Goal: Task Accomplishment & Management: Use online tool/utility

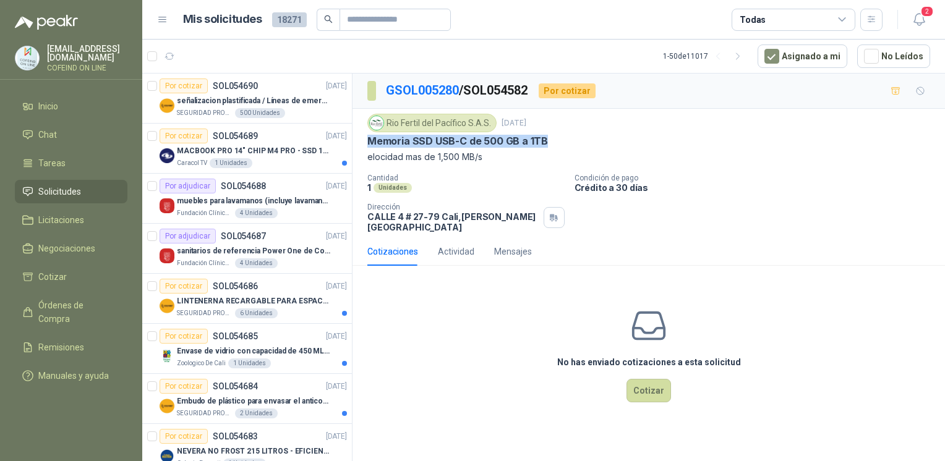
drag, startPoint x: 0, startPoint y: 0, endPoint x: 264, endPoint y: 369, distance: 453.8
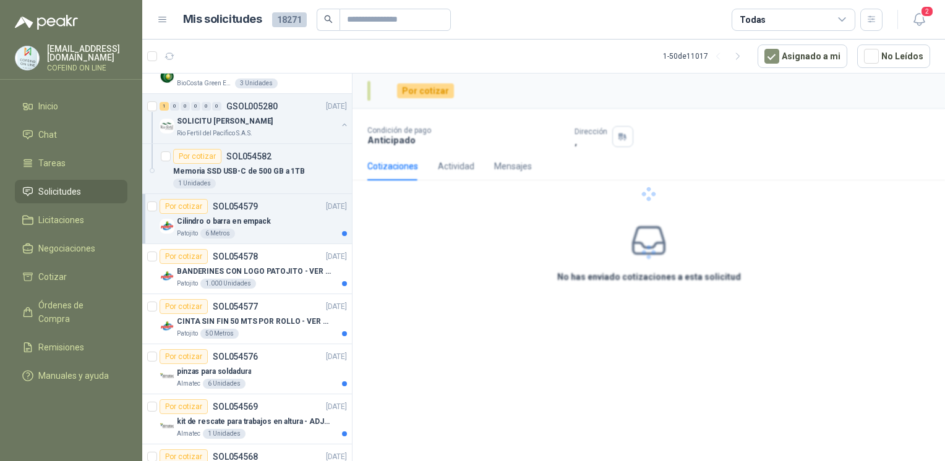
scroll to position [1734, 0]
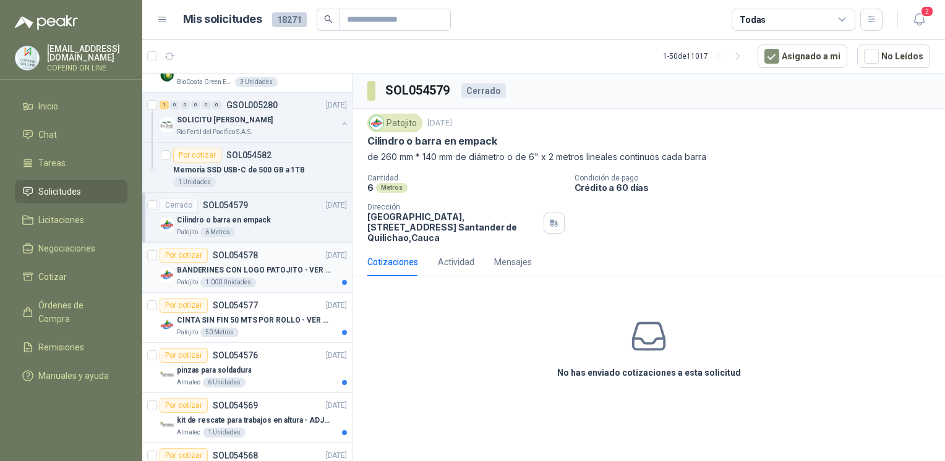
click at [292, 265] on p "BANDERINES CON LOGO PATOJITO - VER DOC ADJUNTO" at bounding box center [254, 271] width 154 height 12
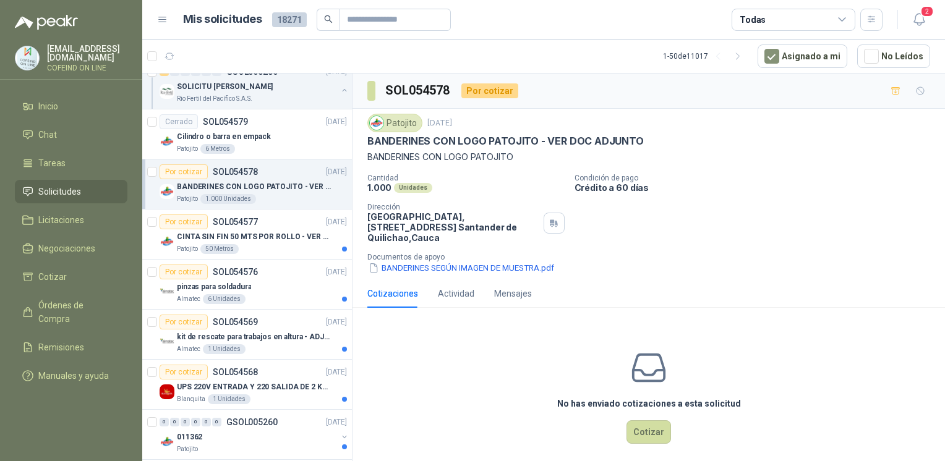
scroll to position [1837, 0]
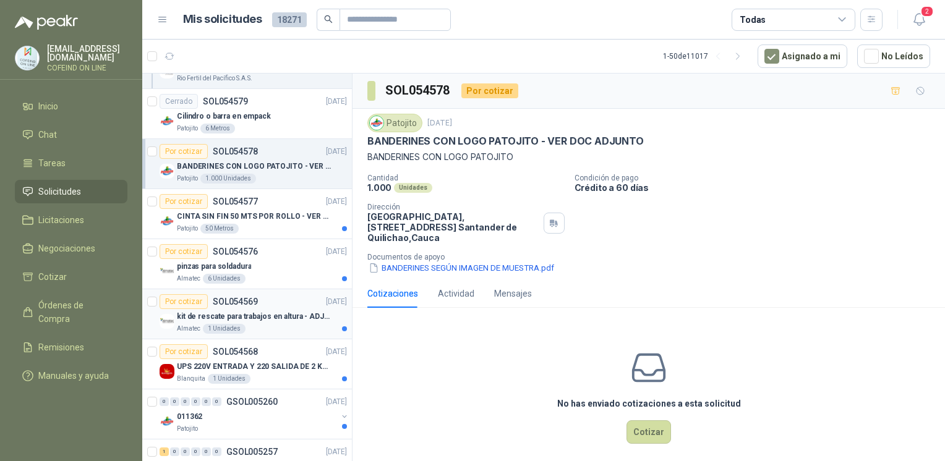
click at [293, 311] on p "kit de rescate para trabajos en altura - ADJUNTAR FICHA TECNICA" at bounding box center [254, 317] width 154 height 12
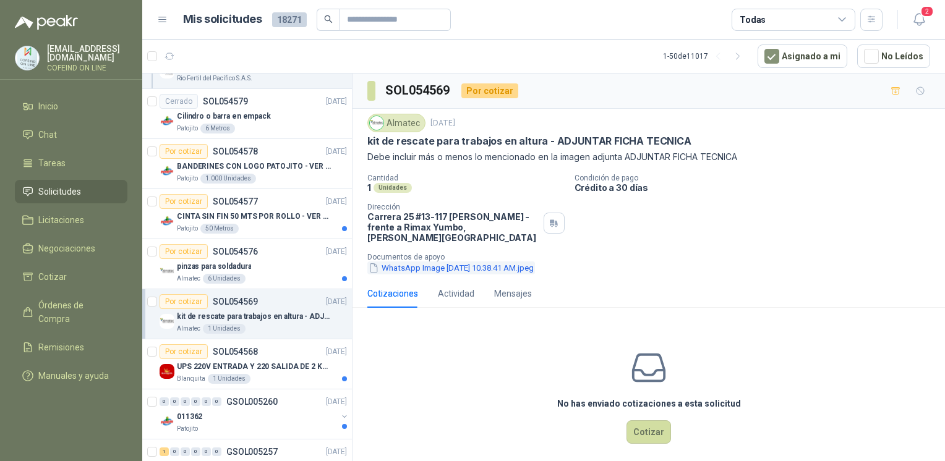
click at [401, 262] on button "WhatsApp Image [DATE] 10.38.41 AM.jpeg" at bounding box center [451, 268] width 168 height 13
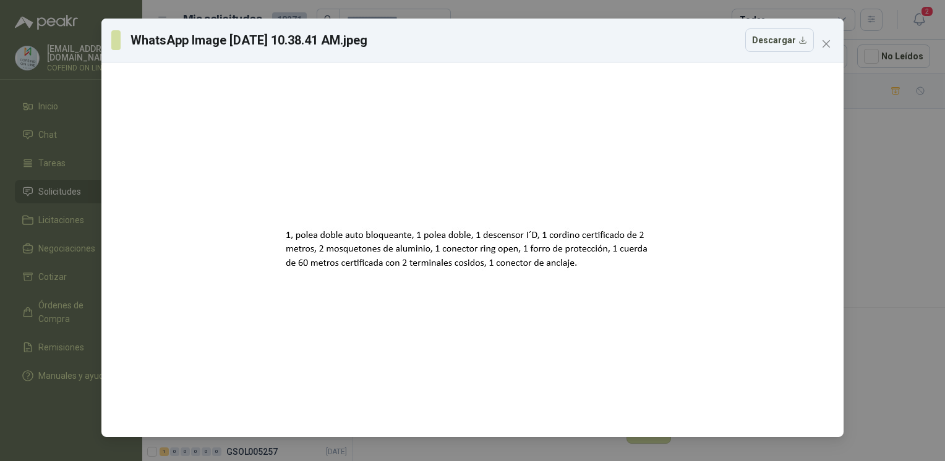
click at [898, 223] on div "WhatsApp Image [DATE] 10.38.41 AM.jpeg Descargar" at bounding box center [472, 230] width 945 height 461
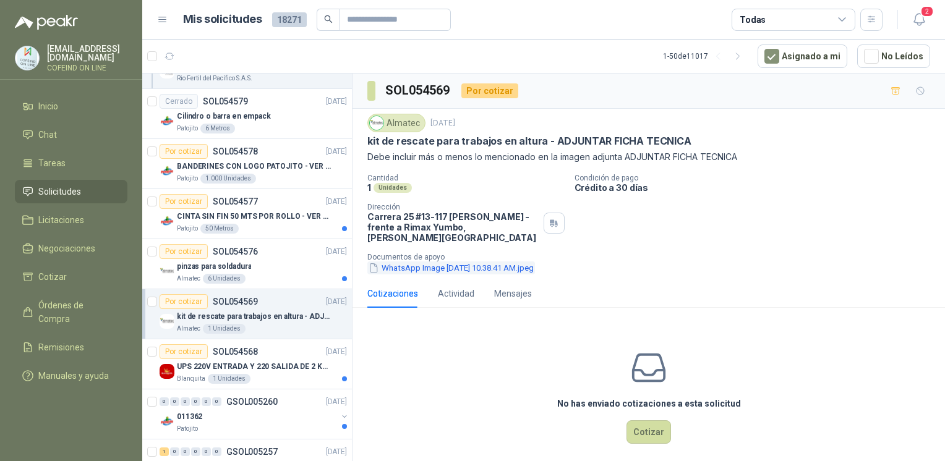
click at [509, 262] on button "WhatsApp Image [DATE] 10.38.41 AM.jpeg" at bounding box center [451, 268] width 168 height 13
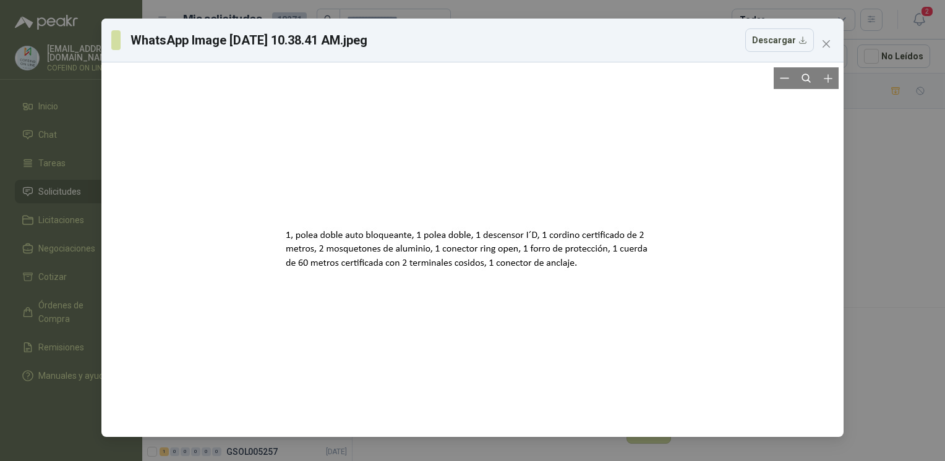
click at [809, 222] on div at bounding box center [472, 249] width 732 height 365
click at [875, 227] on div "WhatsApp Image [DATE] 10.38.41 AM.jpeg Descargar" at bounding box center [472, 230] width 945 height 461
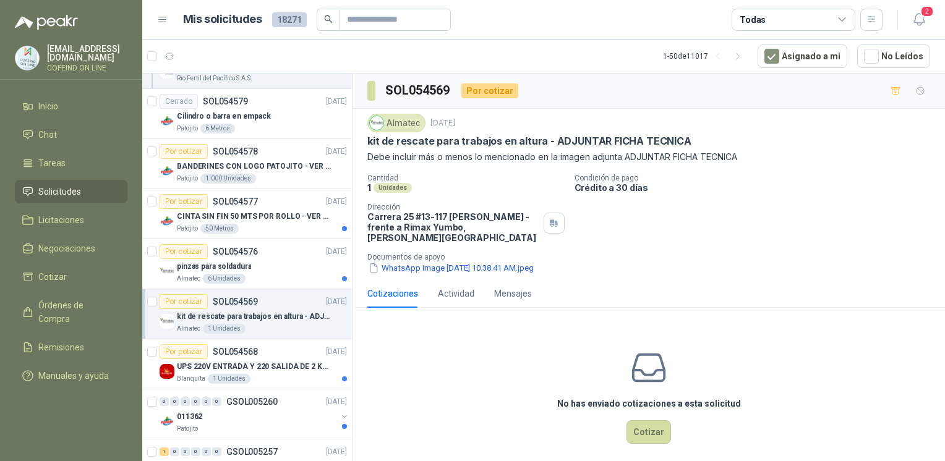
drag, startPoint x: 362, startPoint y: 139, endPoint x: 467, endPoint y: 142, distance: 105.7
drag, startPoint x: 467, startPoint y: 142, endPoint x: 367, endPoint y: 145, distance: 100.8
click at [367, 145] on div "Almatec [DATE] kit de rescate para trabajos en altura - ADJUNTAR FICHA TECNICA …" at bounding box center [648, 194] width 592 height 171
drag, startPoint x: 367, startPoint y: 140, endPoint x: 542, endPoint y: 137, distance: 175.0
click at [542, 137] on p "kit de rescate para trabajos en altura - ADJUNTAR FICHA TECNICA" at bounding box center [529, 141] width 324 height 13
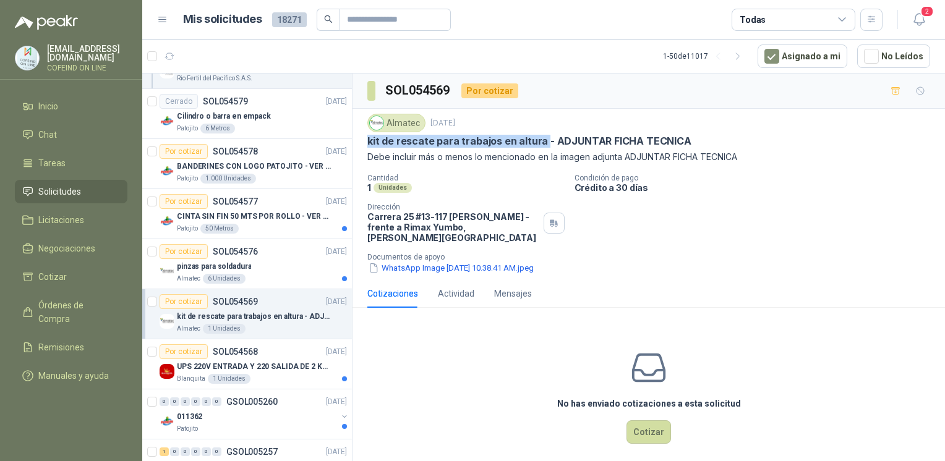
copy p "kit de rescate para trabajos en altura"
click at [399, 262] on button "WhatsApp Image [DATE] 10.38.41 AM.jpeg" at bounding box center [451, 268] width 168 height 13
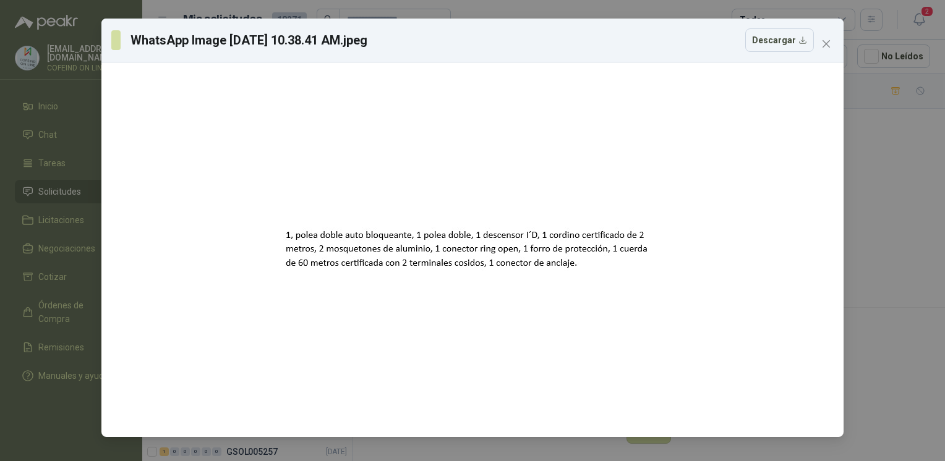
click at [862, 216] on div "WhatsApp Image [DATE] 10.38.41 AM.jpeg Descargar" at bounding box center [472, 230] width 945 height 461
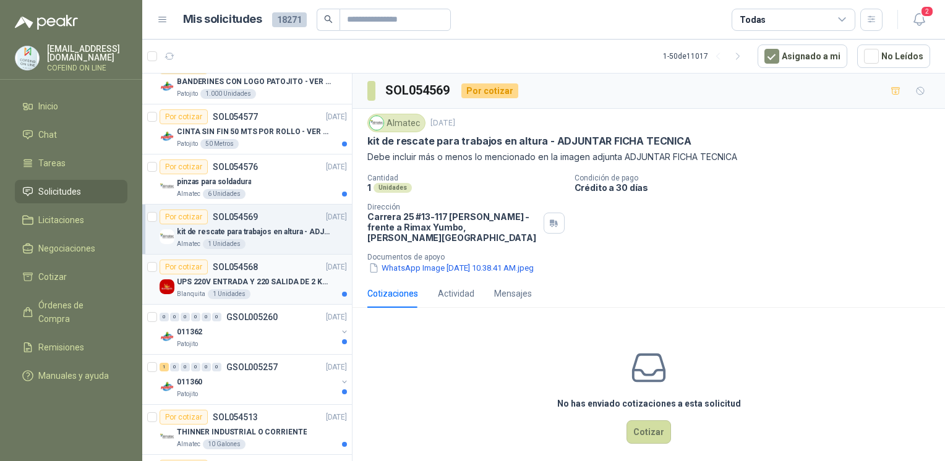
scroll to position [1923, 0]
click at [247, 278] on p "UPS 220V ENTRADA Y 220 SALIDA DE 2 KVA" at bounding box center [254, 282] width 154 height 12
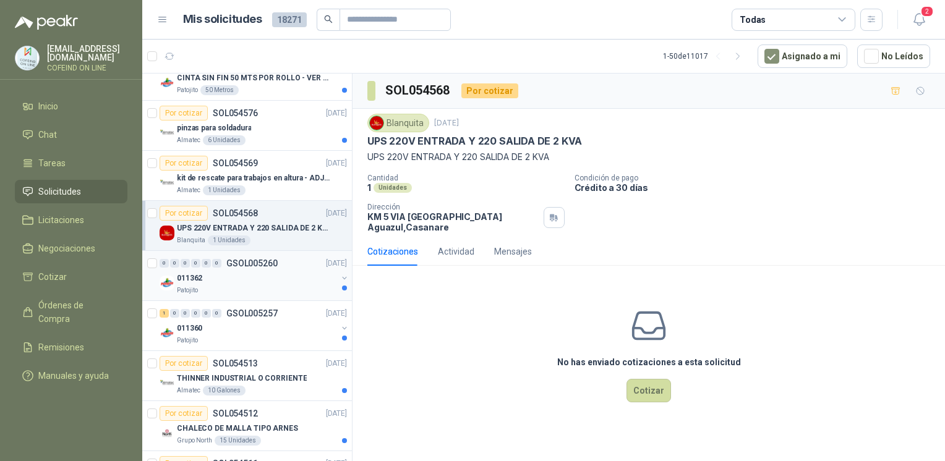
scroll to position [1988, 0]
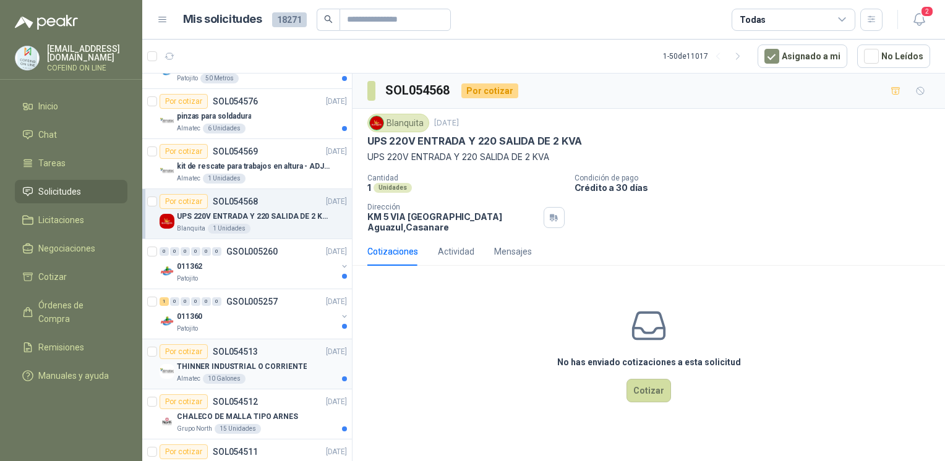
click at [243, 378] on article "Por cotizar SOL054513 [DATE] THINNER INDUSTRIAL O CORRIENTE Almatec 10 Galones" at bounding box center [247, 364] width 210 height 50
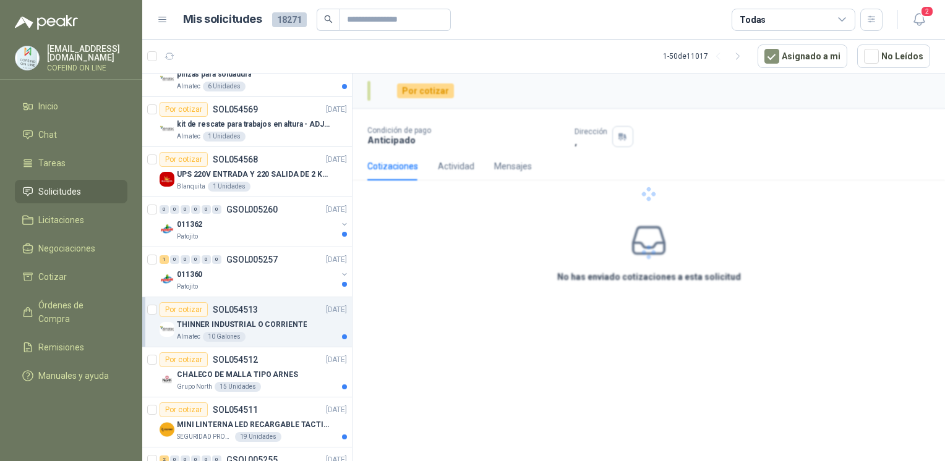
scroll to position [2043, 0]
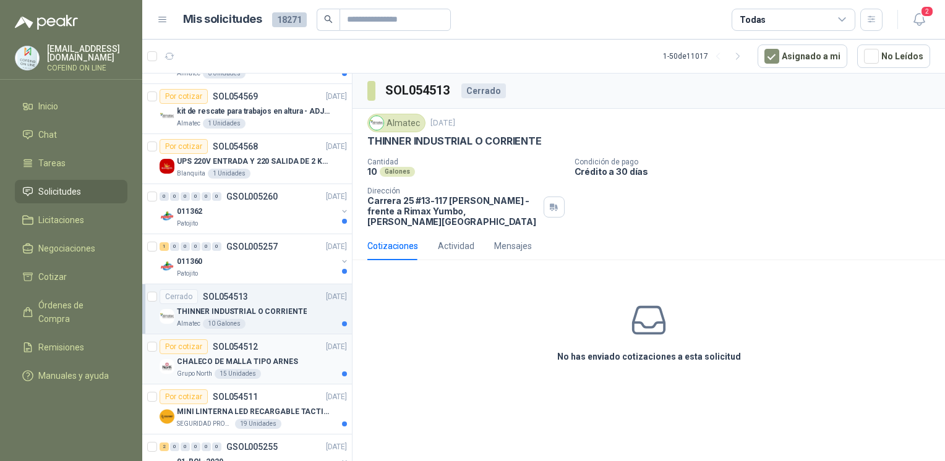
click at [304, 354] on div "CHALECO DE MALLA TIPO ARNES" at bounding box center [262, 361] width 170 height 15
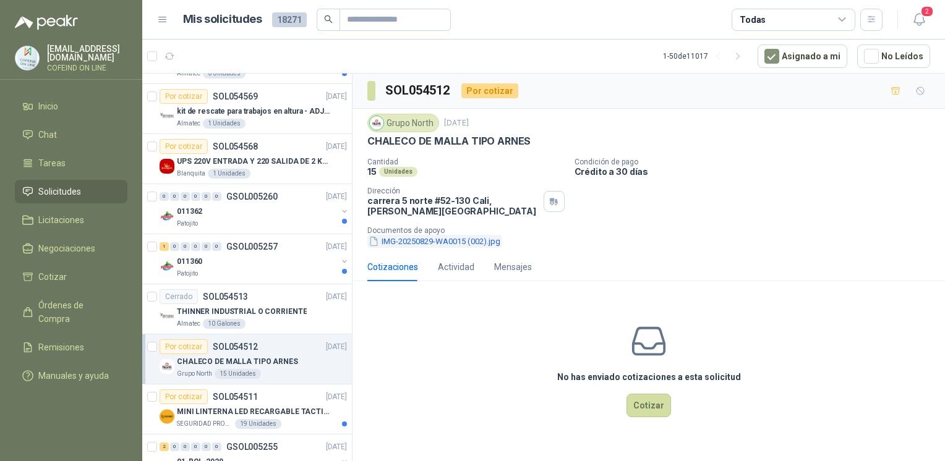
click at [449, 245] on button "IMG-20250829-WA0015 (002).jpg" at bounding box center [434, 241] width 134 height 13
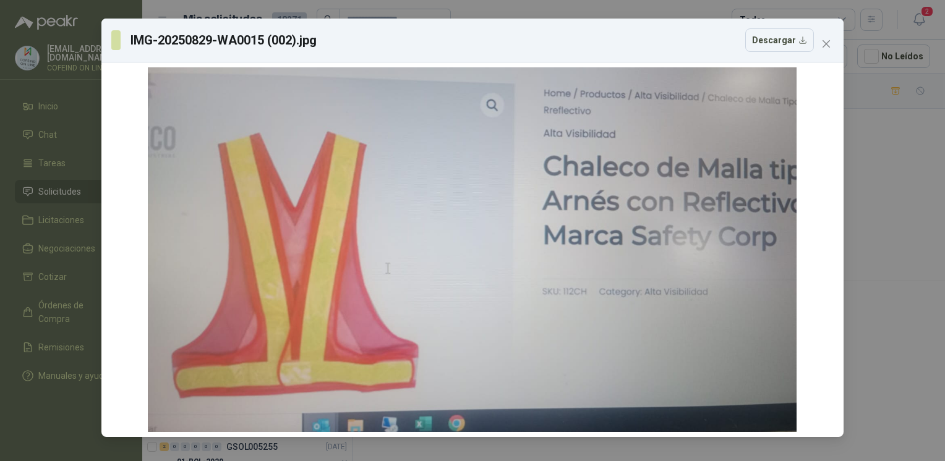
click at [867, 229] on div "IMG-20250829-WA0015 (002).jpg Descargar" at bounding box center [472, 230] width 945 height 461
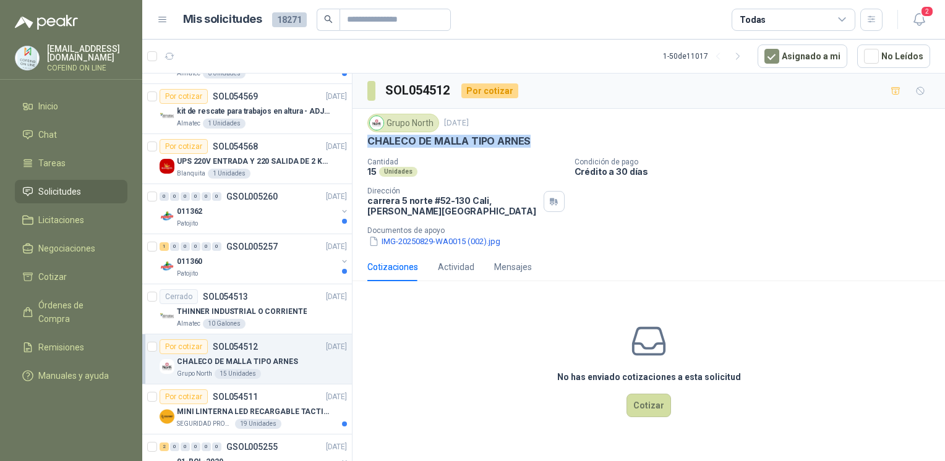
drag, startPoint x: 529, startPoint y: 142, endPoint x: 369, endPoint y: 147, distance: 160.2
click at [369, 147] on div "Grupo North [DATE] CHALECO [PERSON_NAME] TIPO ARNES Cantidad 15 Unidades Condic…" at bounding box center [648, 181] width 563 height 134
copy p "CHALECO DE MALLA TIPO ARNES"
click at [456, 236] on button "IMG-20250829-WA0015 (002).jpg" at bounding box center [434, 241] width 134 height 13
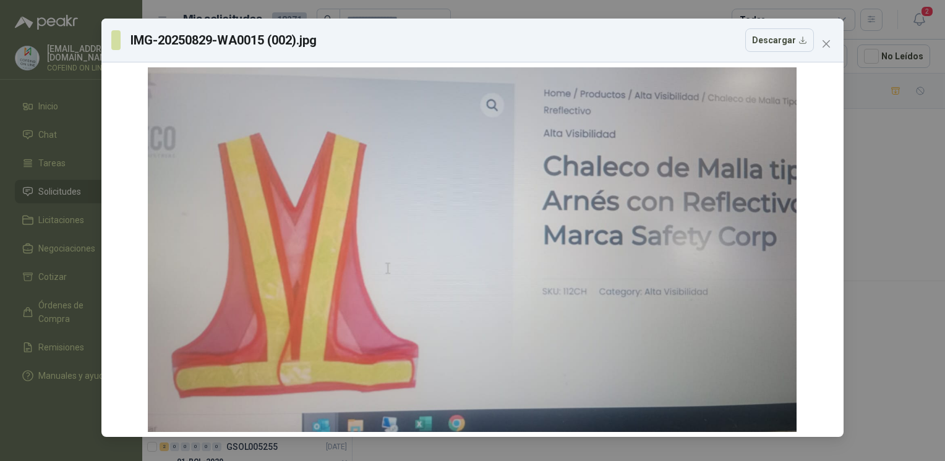
click at [853, 286] on div "IMG-20250829-WA0015 (002).jpg Descargar" at bounding box center [472, 230] width 945 height 461
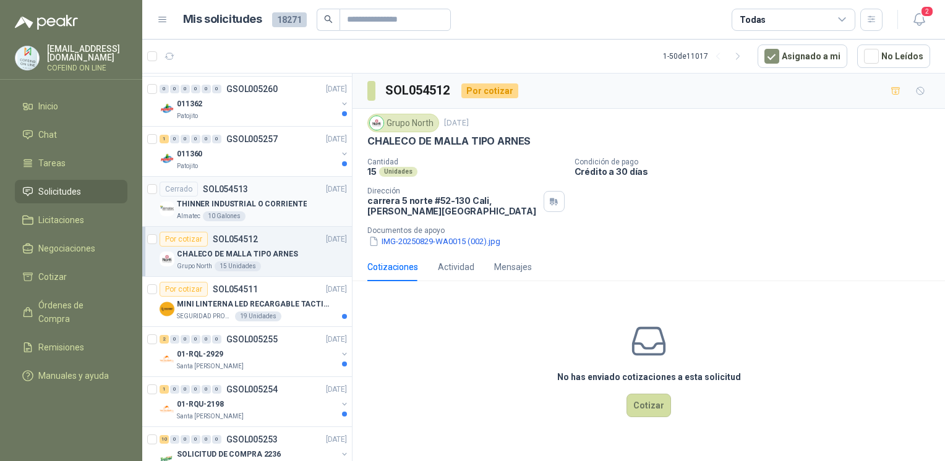
scroll to position [2181, 0]
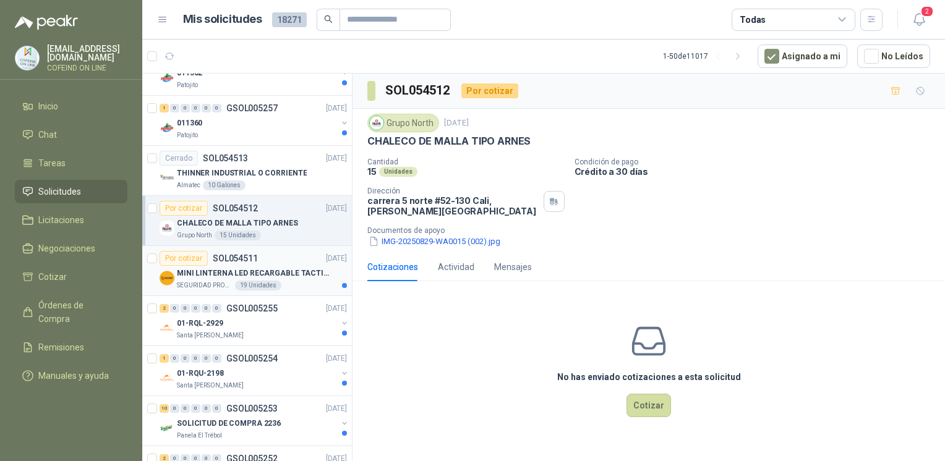
click at [239, 268] on p "MINI LINTERNA LED RECARGABLE TACTICA" at bounding box center [254, 274] width 154 height 12
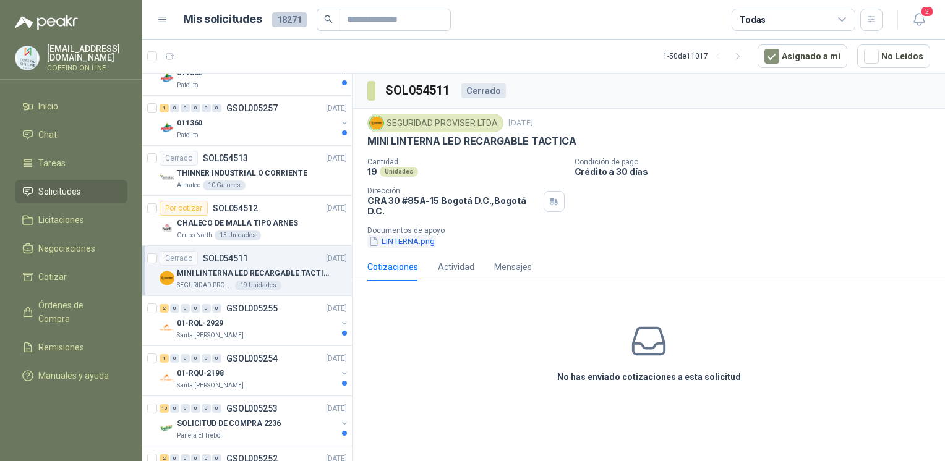
click at [408, 244] on button "LINTERNA.png" at bounding box center [401, 241] width 69 height 13
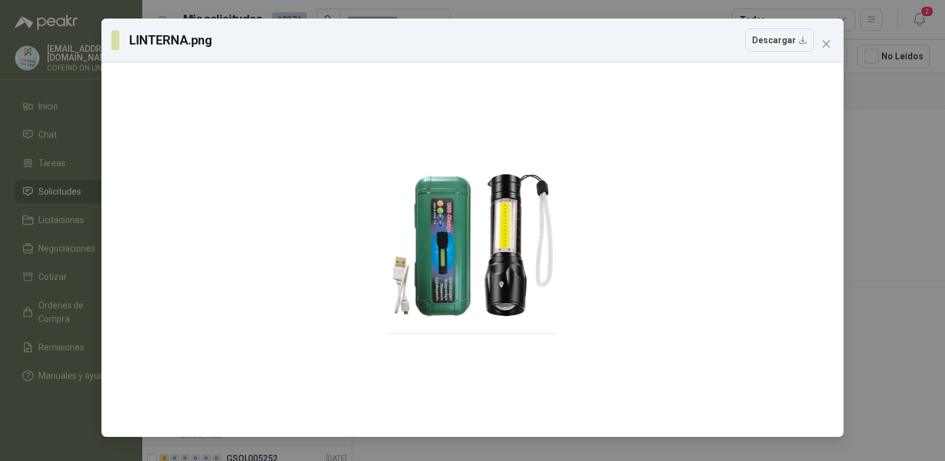
click at [872, 236] on div "LINTERNA.png Descargar" at bounding box center [472, 230] width 945 height 461
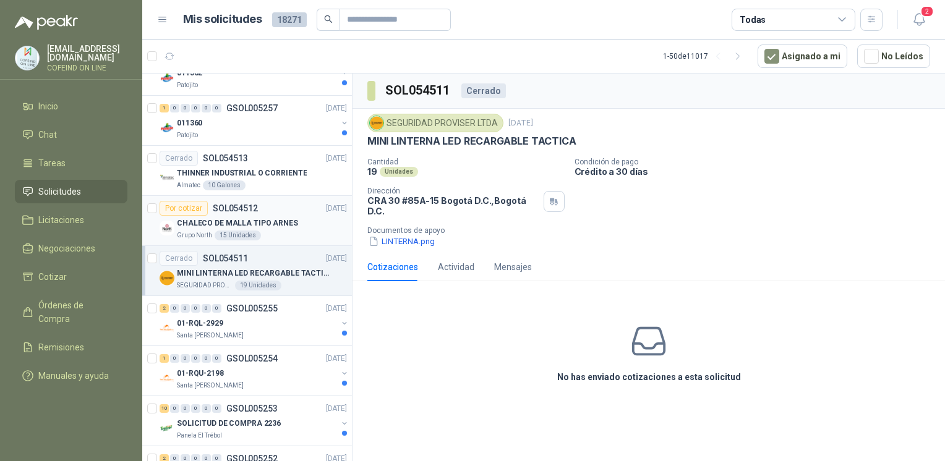
click at [289, 216] on div "CHALECO DE MALLA TIPO ARNES" at bounding box center [262, 223] width 170 height 15
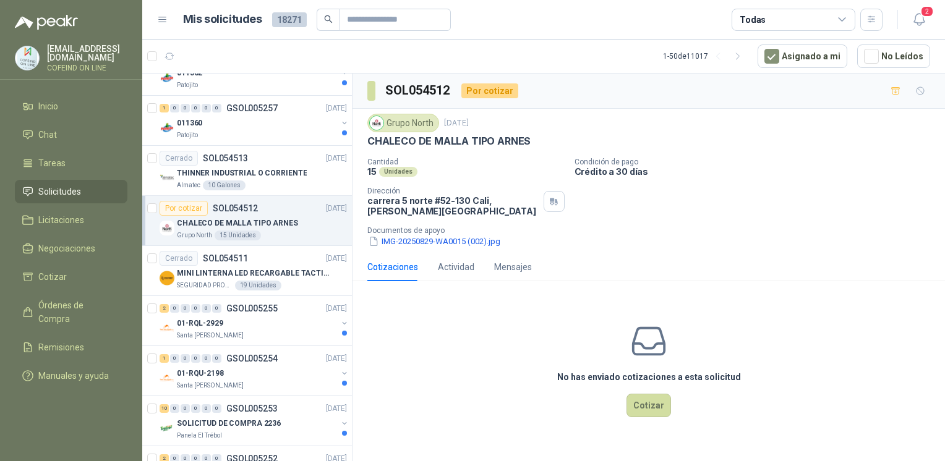
click at [470, 250] on div "Grupo North [DATE] CHALECO [PERSON_NAME] TIPO ARNES Cantidad 15 Unidades Condic…" at bounding box center [648, 181] width 592 height 144
click at [458, 242] on button "IMG-20250829-WA0015 (002).jpg" at bounding box center [434, 241] width 134 height 13
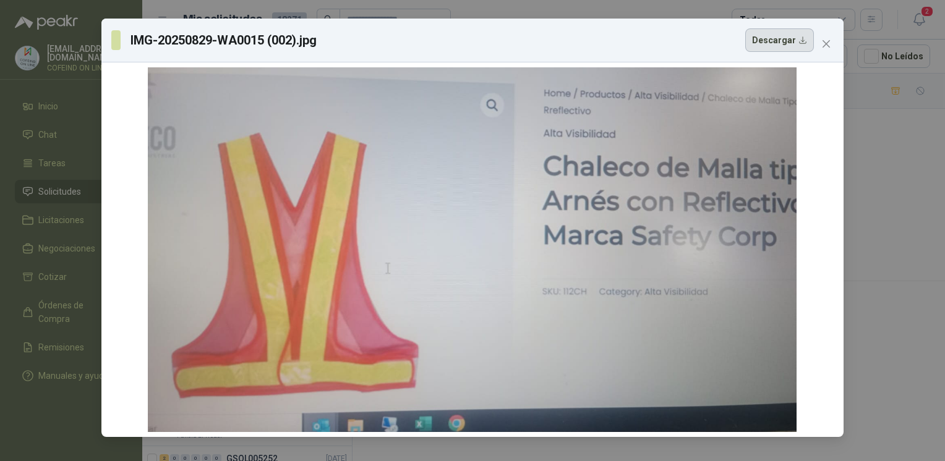
click at [775, 38] on button "Descargar" at bounding box center [779, 39] width 69 height 23
click at [888, 345] on div "IMG-20250829-WA0015 (002).jpg Descargar" at bounding box center [472, 230] width 945 height 461
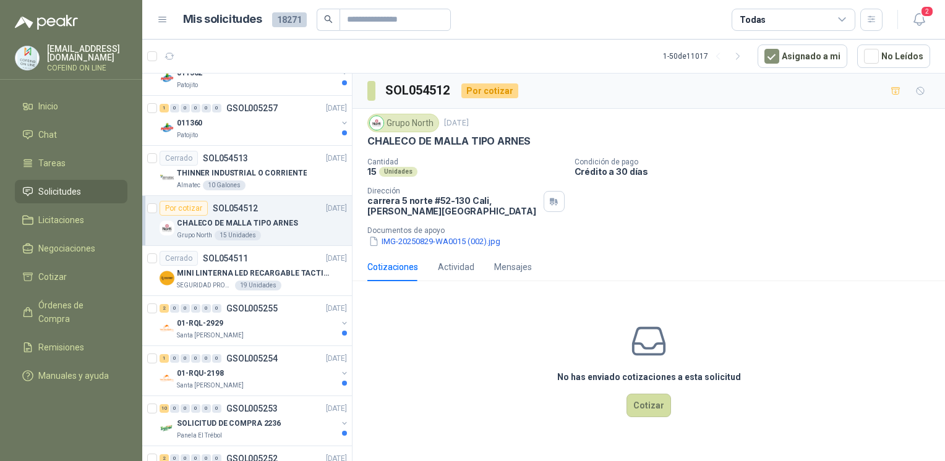
click at [888, 345] on div "IMG-20250829-WA0015 (002).jpg Descargar" at bounding box center [472, 230] width 945 height 461
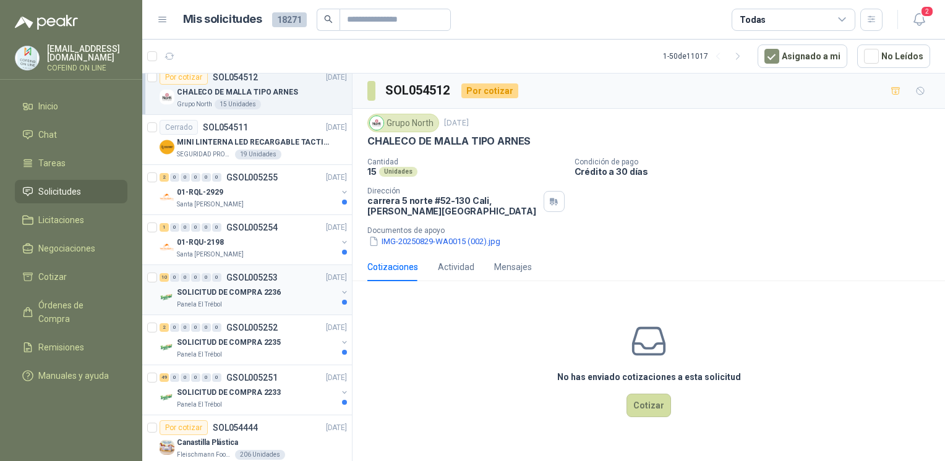
scroll to position [2312, 0]
click at [217, 252] on p "Santa [PERSON_NAME]" at bounding box center [210, 255] width 67 height 10
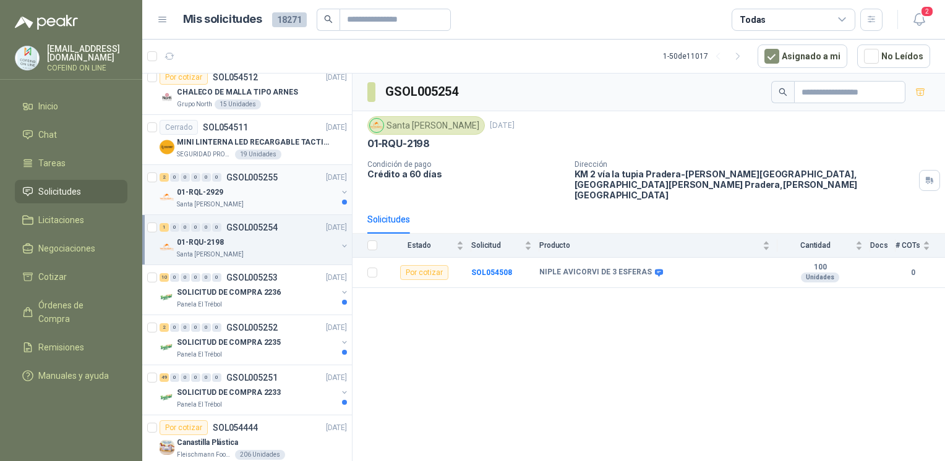
click at [243, 189] on div "01-RQL-2929" at bounding box center [257, 192] width 160 height 15
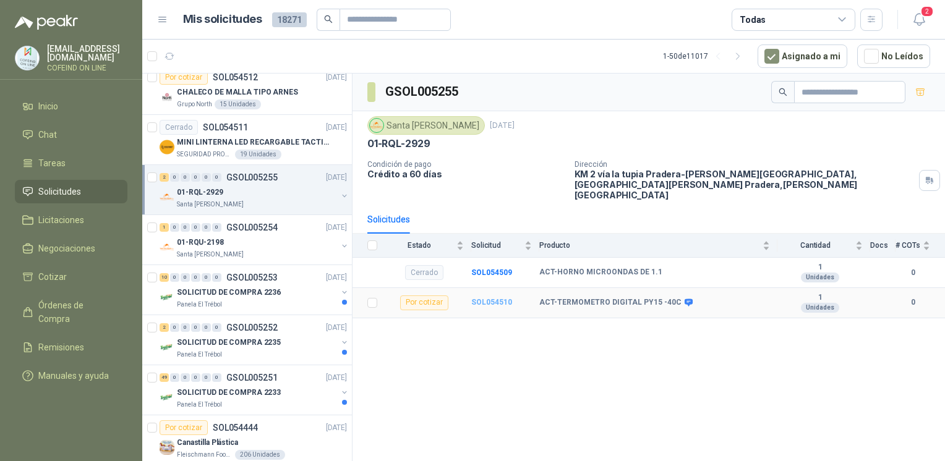
click at [487, 298] on b "SOL054510" at bounding box center [491, 302] width 41 height 9
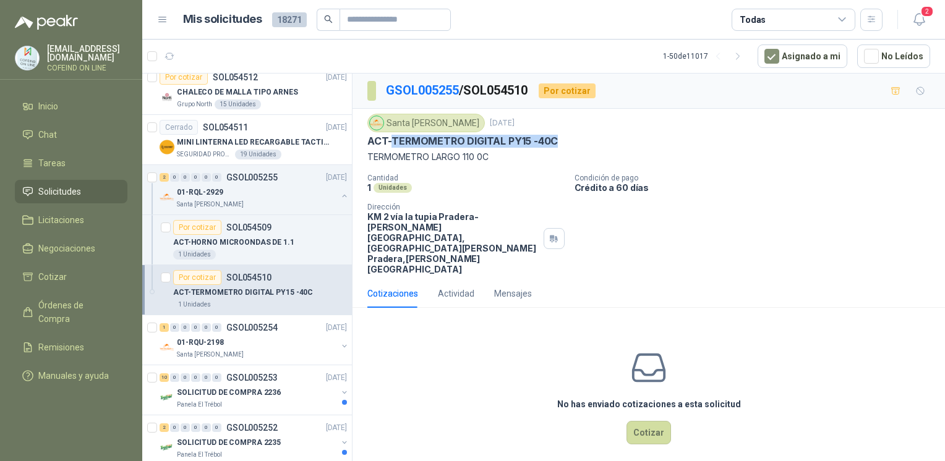
drag, startPoint x: 577, startPoint y: 140, endPoint x: 389, endPoint y: 142, distance: 188.0
click at [389, 142] on div "ACT-TERMOMETRO DIGITAL PY15 -40C" at bounding box center [648, 141] width 563 height 13
copy p "TERMOMETRO DIGITAL PY15 -40C"
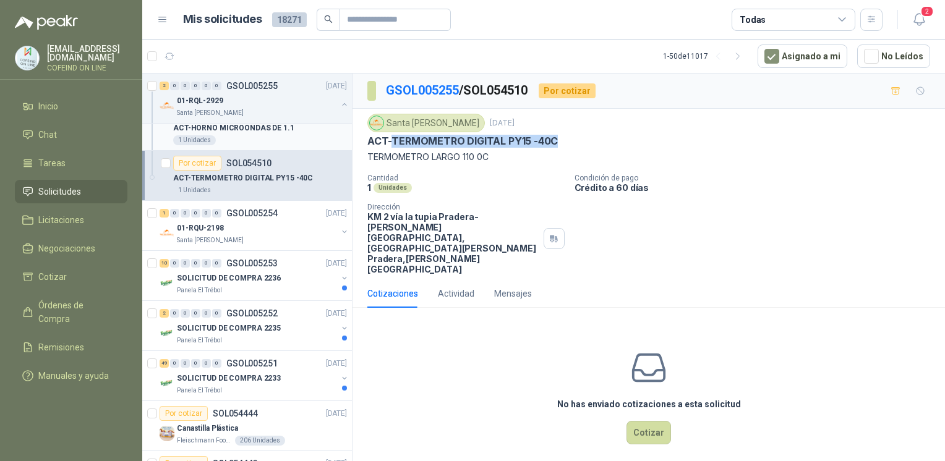
scroll to position [2446, 0]
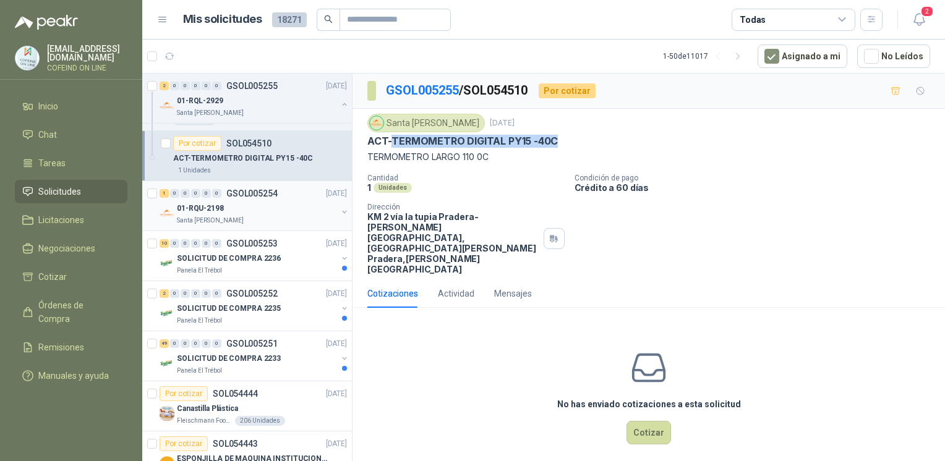
click at [190, 205] on p "01-RQU-2198" at bounding box center [200, 209] width 47 height 12
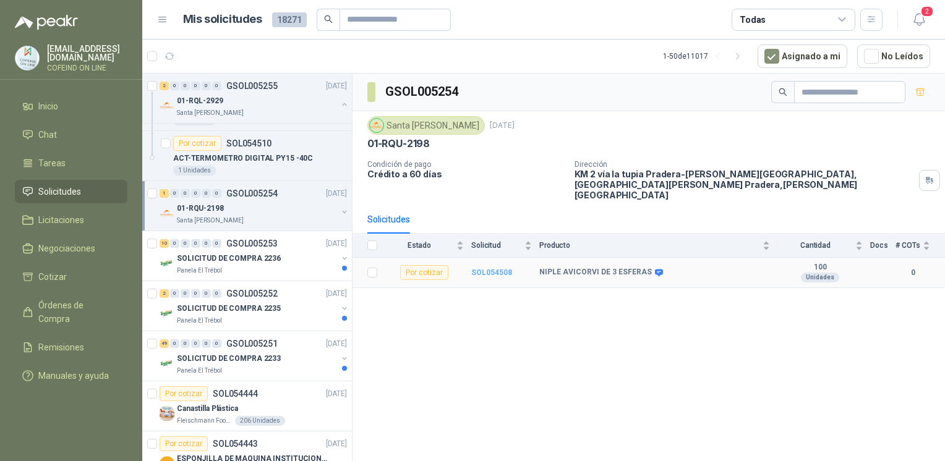
click at [496, 268] on b "SOL054508" at bounding box center [491, 272] width 41 height 9
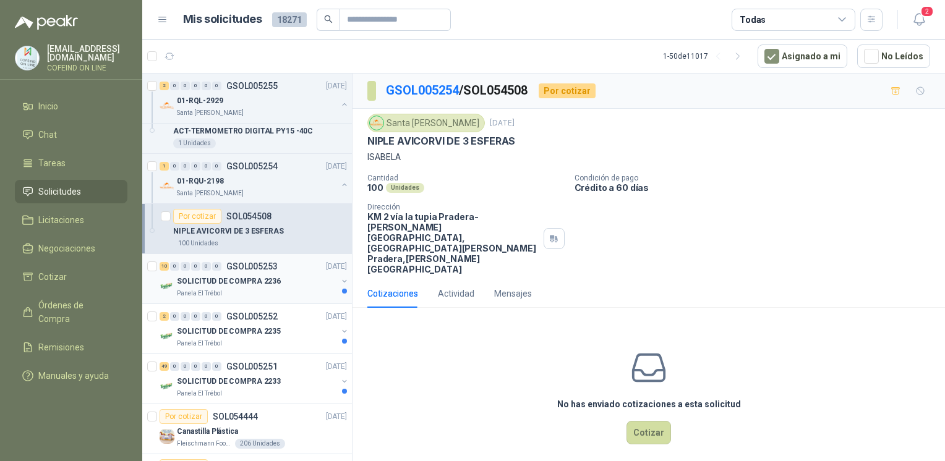
scroll to position [2486, 0]
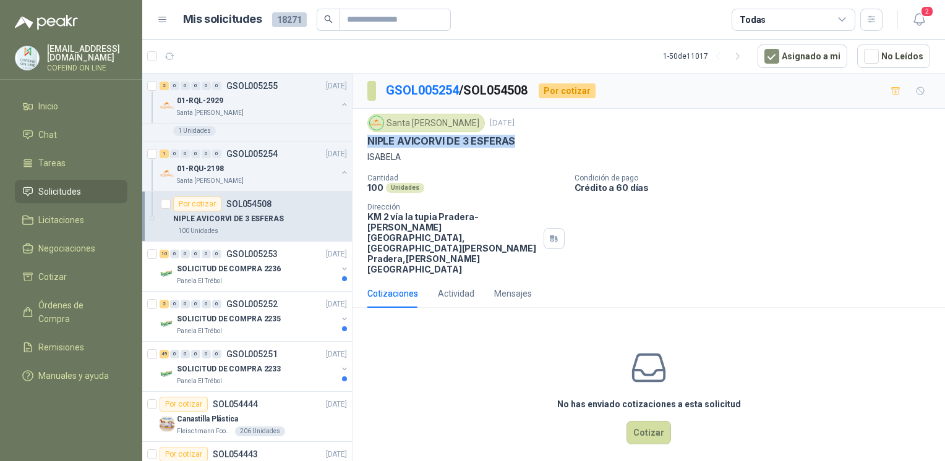
drag, startPoint x: 532, startPoint y: 138, endPoint x: 355, endPoint y: 145, distance: 176.3
click at [355, 145] on div "Santa [PERSON_NAME] [DATE] NIPLE AVICORVI DE 3 ESFERAS ISABELA Cantidad 100 Uni…" at bounding box center [648, 194] width 592 height 171
copy p "NIPLE AVICORVI DE 3 ESFERAS"
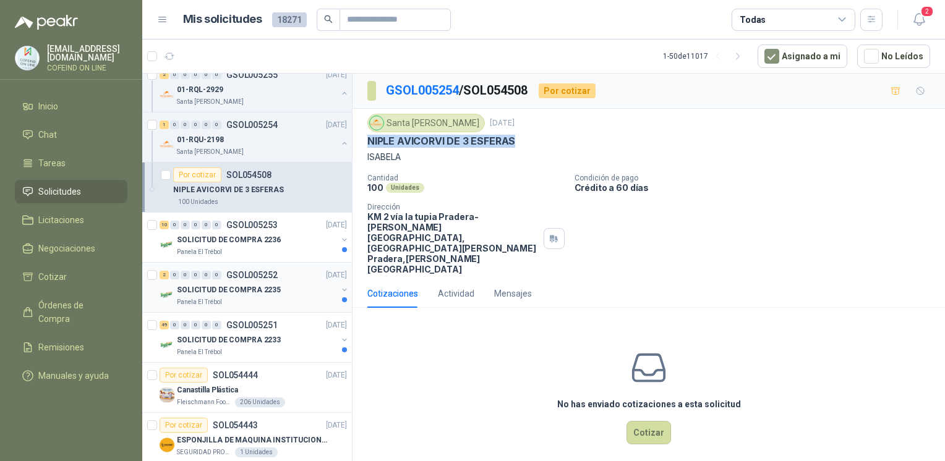
scroll to position [2515, 0]
click at [270, 284] on p "SOLICITUD DE COMPRA 2235" at bounding box center [229, 290] width 104 height 12
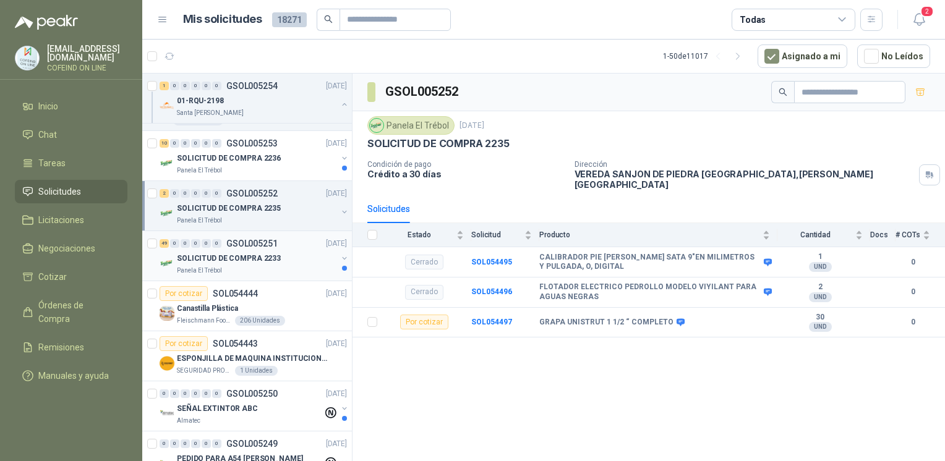
scroll to position [2625, 0]
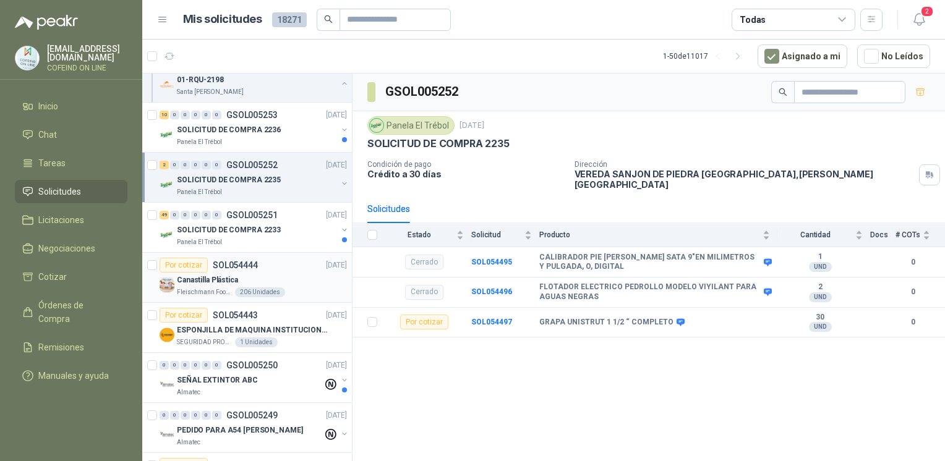
click at [206, 287] on p "Fleischmann Foods S.A." at bounding box center [205, 292] width 56 height 10
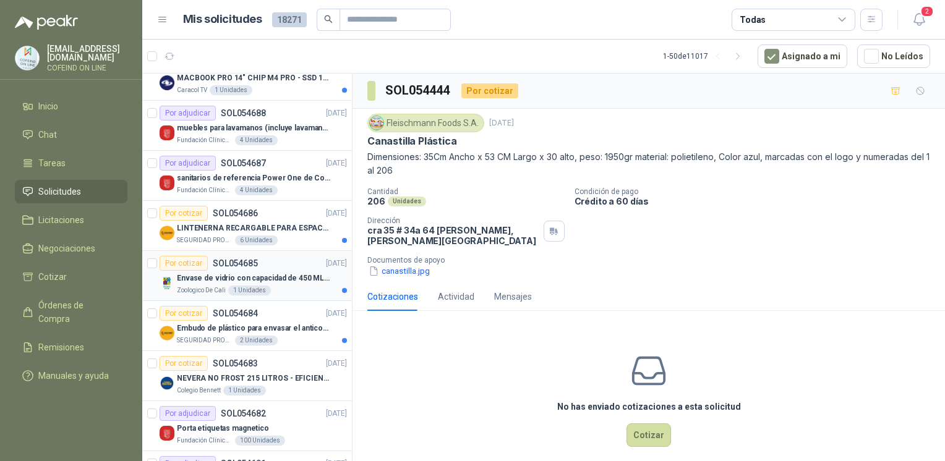
scroll to position [101, 0]
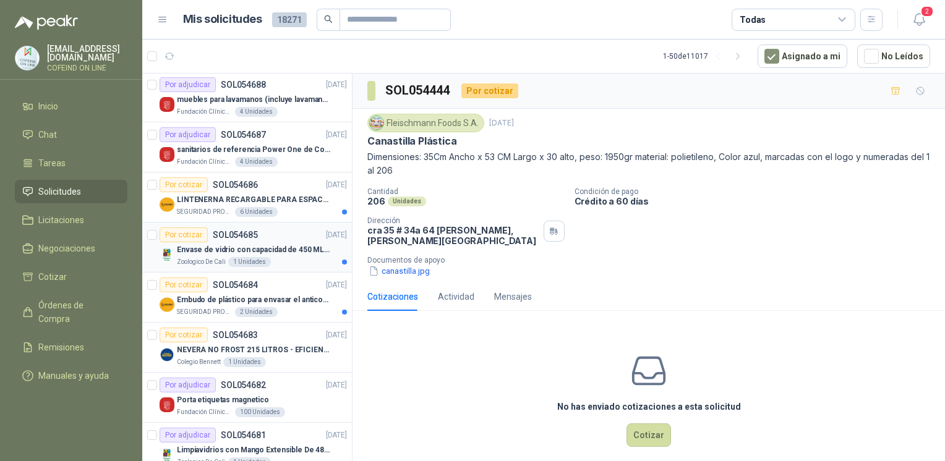
click at [277, 261] on div "Zoologico De Cali 1 Unidades" at bounding box center [262, 262] width 170 height 10
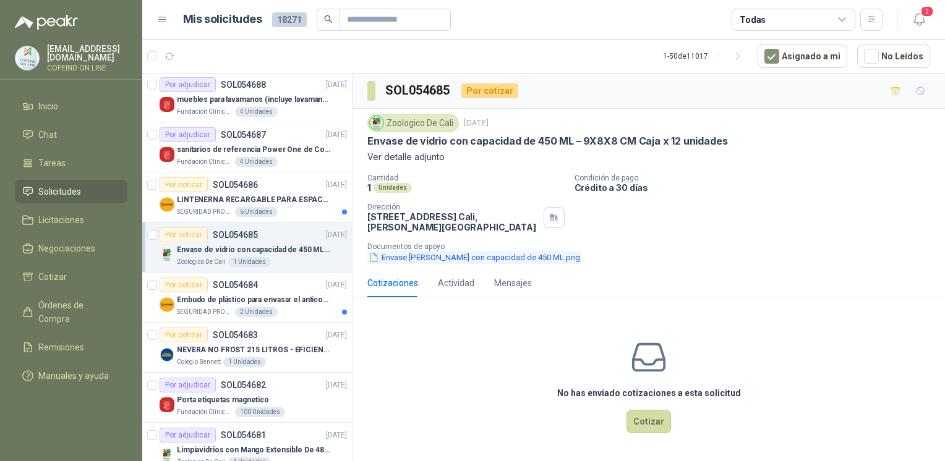
click at [433, 255] on button "Envase [PERSON_NAME] con capacidad de 450 ML.png" at bounding box center [474, 257] width 214 height 13
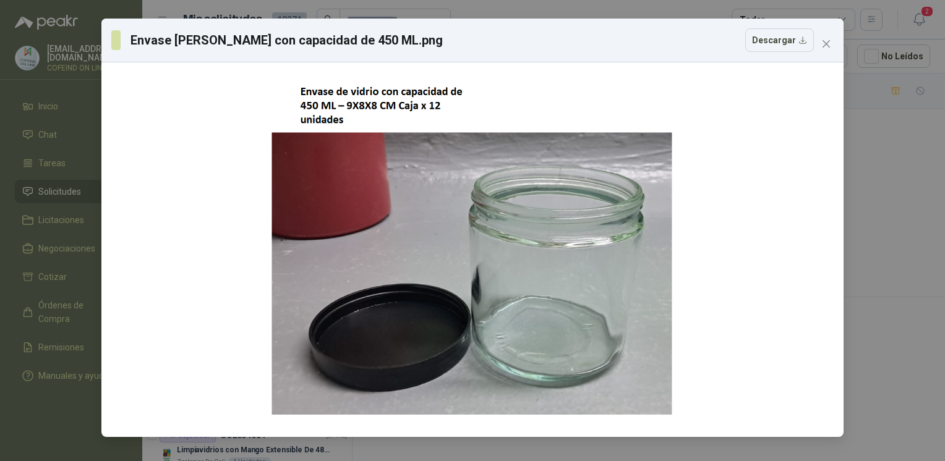
click at [887, 221] on div "Envase [PERSON_NAME] con capacidad de 450 ML.png Descargar" at bounding box center [472, 230] width 945 height 461
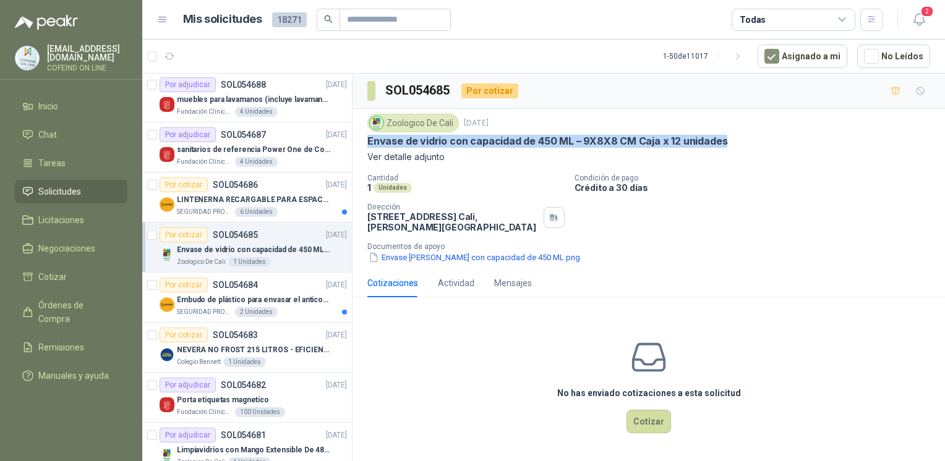
drag, startPoint x: 364, startPoint y: 141, endPoint x: 732, endPoint y: 143, distance: 367.9
click at [732, 143] on div "Zoologico De Cali [DATE] Envase [PERSON_NAME] con capacidad de 450 ML – 9X8X8 C…" at bounding box center [648, 189] width 592 height 160
copy p "Envase de vidrio con capacidad de 450 ML – 9X8X8 CM Caja x 12 unidades"
click at [412, 262] on button "Envase [PERSON_NAME] con capacidad de 450 ML.png" at bounding box center [474, 257] width 214 height 13
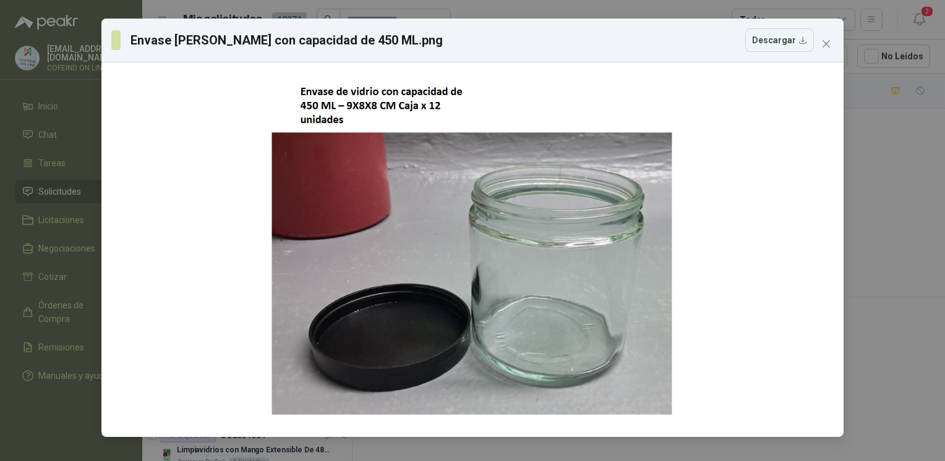
click at [762, 53] on div "Envase [PERSON_NAME] con capacidad de 450 ML.png Descargar" at bounding box center [472, 41] width 742 height 44
click at [763, 40] on button "Descargar" at bounding box center [779, 39] width 69 height 23
click at [863, 244] on div "Envase [PERSON_NAME] con capacidad de 450 ML.png Descargar" at bounding box center [472, 230] width 945 height 461
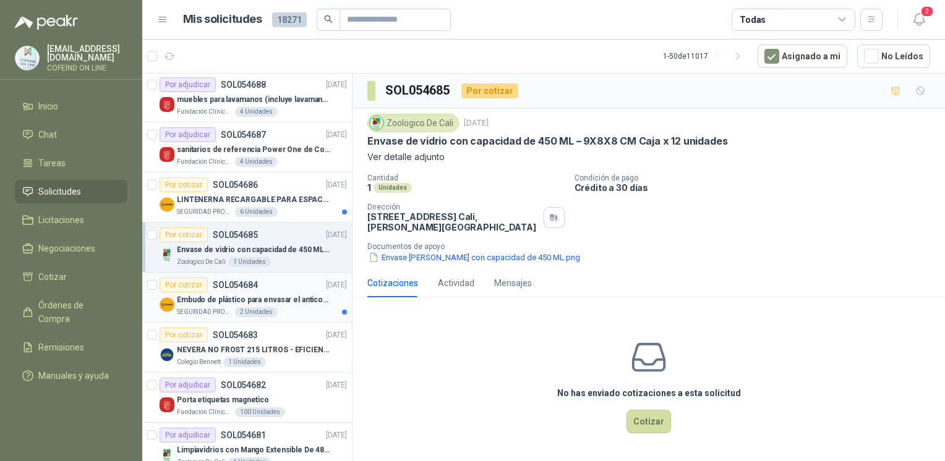
click at [326, 288] on p "[DATE]" at bounding box center [336, 285] width 21 height 12
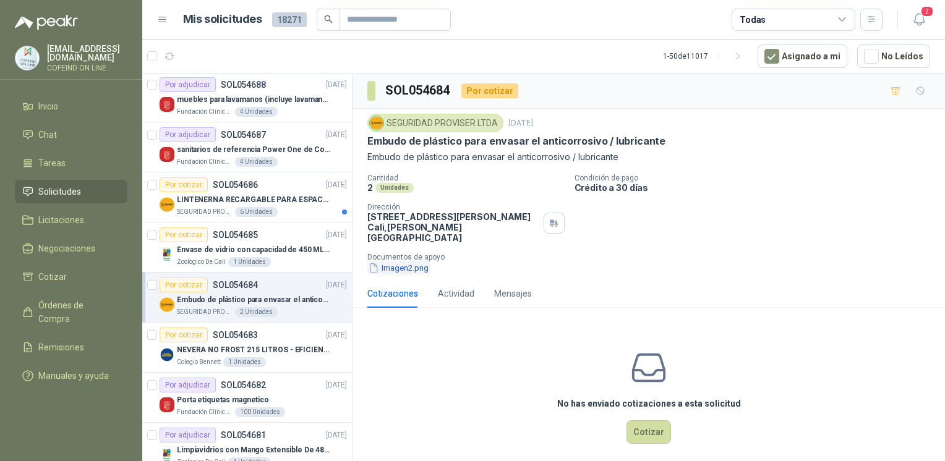
click at [425, 262] on button "Imagen2.png" at bounding box center [398, 268] width 62 height 13
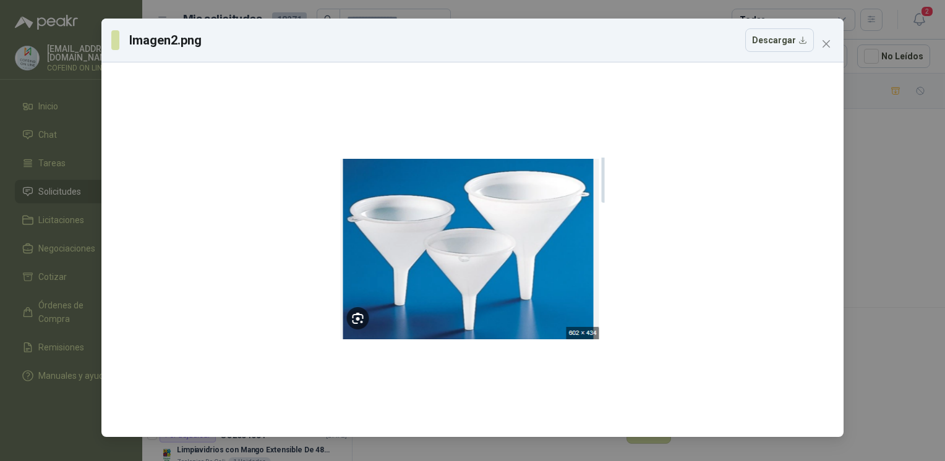
click at [887, 258] on div "Imagen2.png Descargar" at bounding box center [472, 230] width 945 height 461
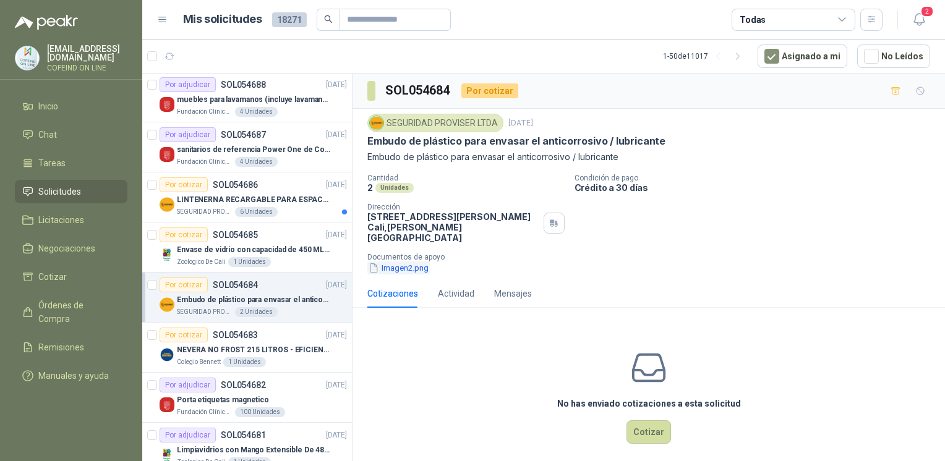
click at [404, 262] on button "Imagen2.png" at bounding box center [398, 268] width 62 height 13
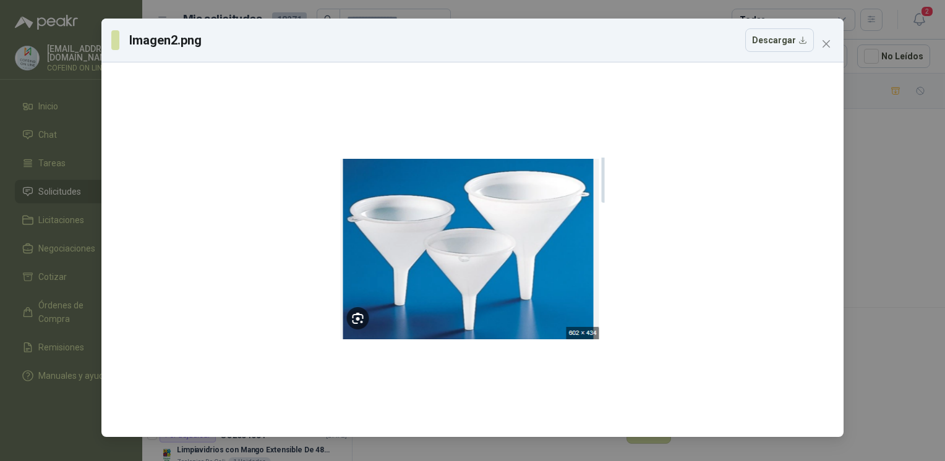
click at [921, 226] on div "Imagen2.png Descargar" at bounding box center [472, 230] width 945 height 461
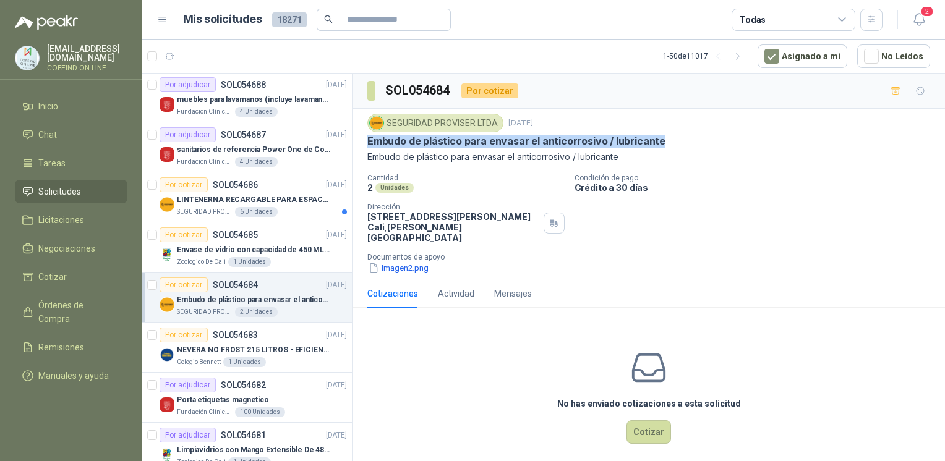
drag, startPoint x: 365, startPoint y: 140, endPoint x: 697, endPoint y: 140, distance: 332.0
click at [697, 140] on div "SEGURIDAD PROVISER LTDA [DATE] Embudo de plástico para envasar el anticorrosivo…" at bounding box center [648, 194] width 592 height 171
copy p "Embudo de plástico para envasar el anticorrosivo / lubricante"
click at [403, 262] on button "Imagen2.png" at bounding box center [398, 268] width 62 height 13
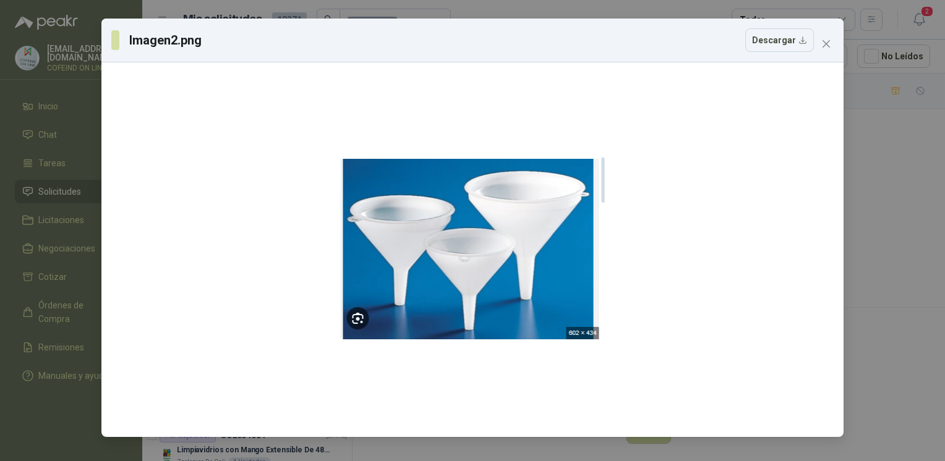
click at [888, 237] on div "Imagen2.png Descargar" at bounding box center [472, 230] width 945 height 461
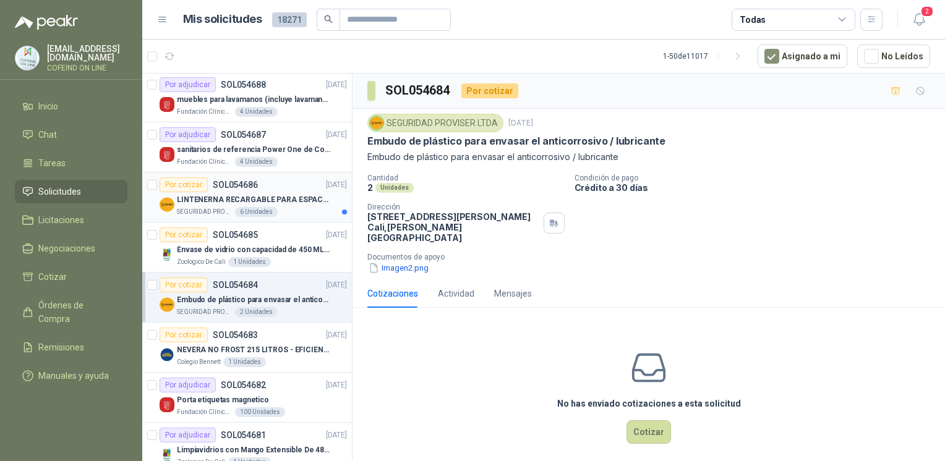
click at [284, 203] on p "LINTENERNA RECARGABLE PARA ESPACIOS ABIERTOS 100-120MTS" at bounding box center [254, 200] width 154 height 12
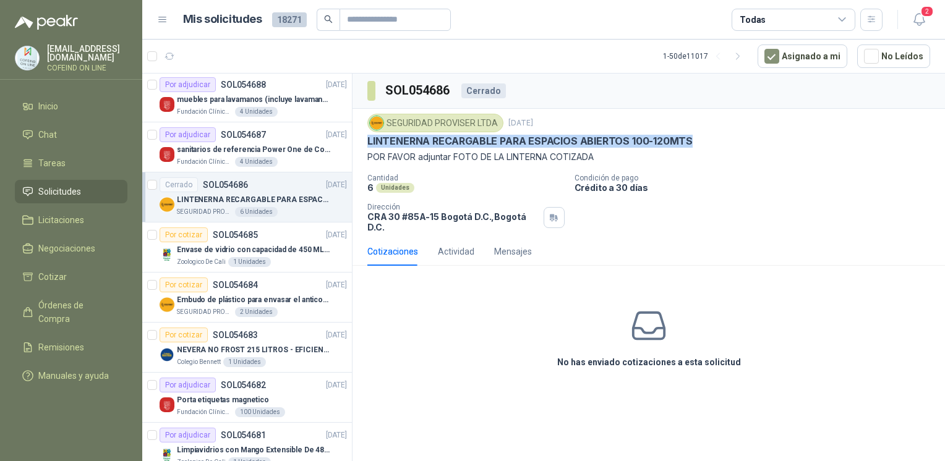
drag, startPoint x: 362, startPoint y: 144, endPoint x: 700, endPoint y: 142, distance: 338.2
click at [700, 142] on div "SEGURIDAD PROVISER LTDA [DATE] LINTENERNA RECARGABLE PARA ESPACIOS ABIERTOS 100…" at bounding box center [648, 173] width 592 height 129
copy p "LINTENERNA RECARGABLE PARA ESPACIOS ABIERTOS 100-120MTS"
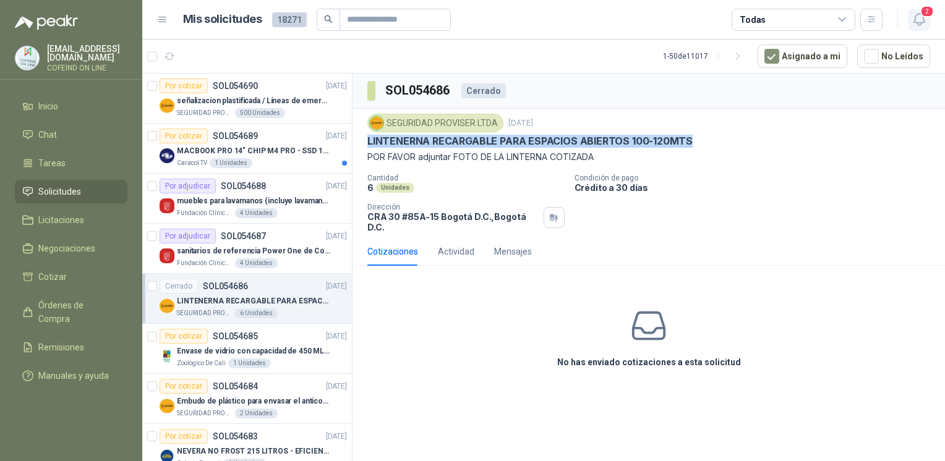
click at [921, 13] on span "2" at bounding box center [927, 12] width 14 height 12
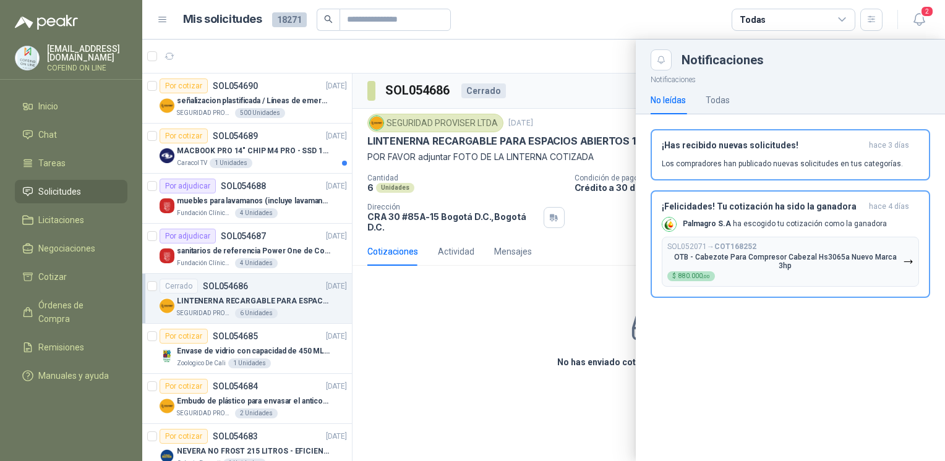
click at [470, 367] on div at bounding box center [543, 251] width 802 height 422
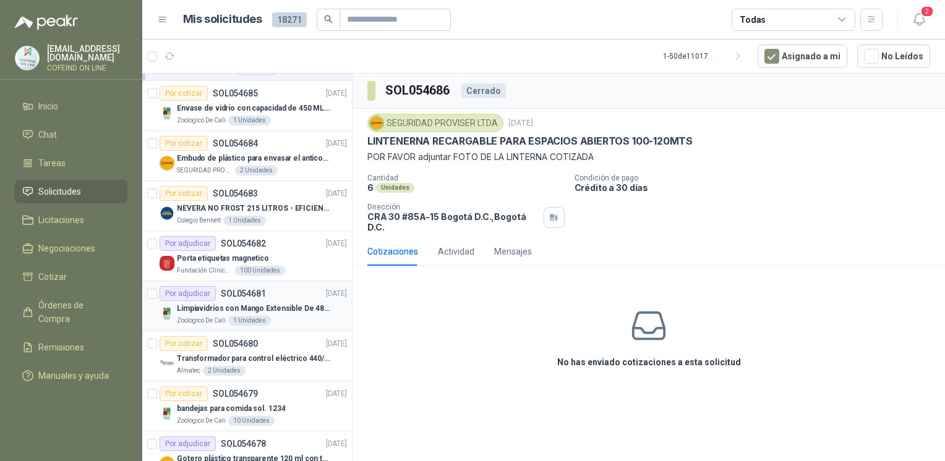
scroll to position [286, 0]
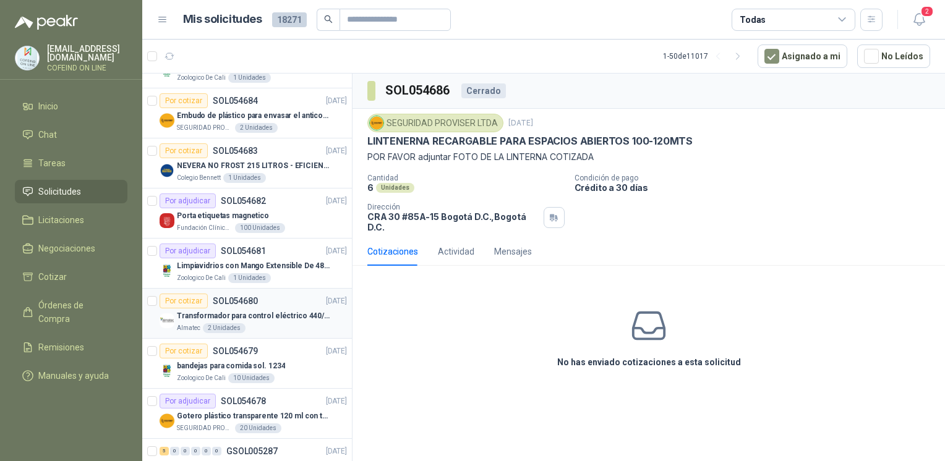
click at [267, 318] on p "Transformador para control eléctrico 440/220/110 - 45O VA." at bounding box center [254, 316] width 154 height 12
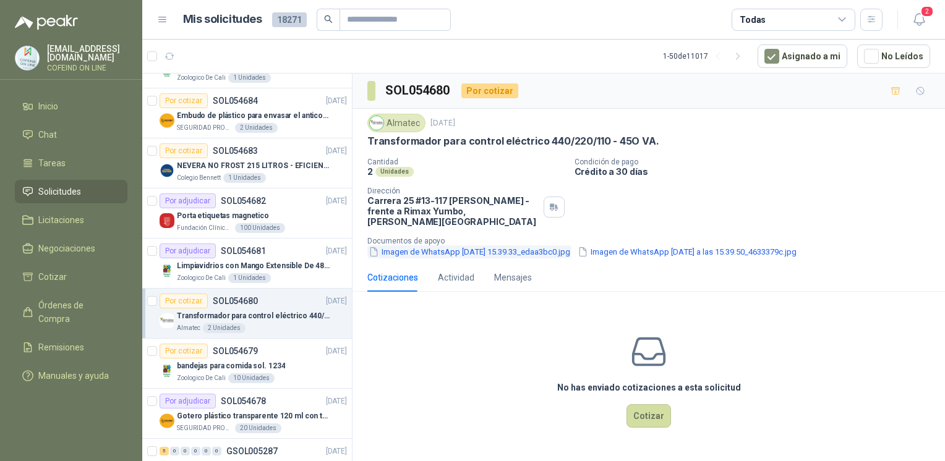
click at [409, 245] on button "Imagen de WhatsApp [DATE] 15.39.33_edaa3bc0.jpg" at bounding box center [469, 251] width 204 height 13
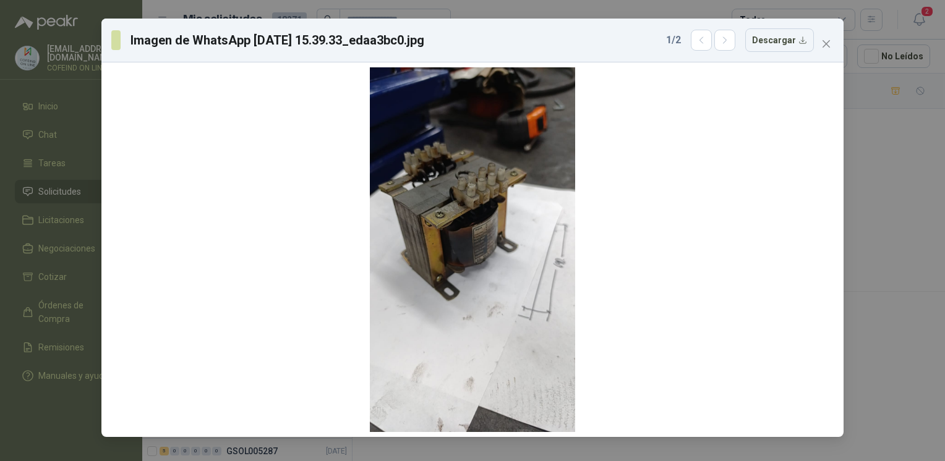
click at [875, 155] on div "Imagen de WhatsApp [DATE] 15.39.33_edaa3bc0.jpg 1 / 2 Descargar" at bounding box center [472, 230] width 945 height 461
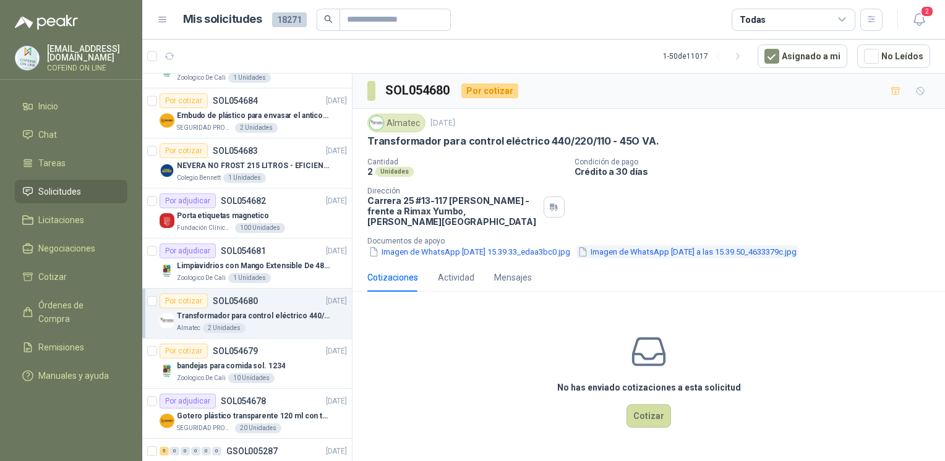
click at [768, 245] on button "Imagen de WhatsApp [DATE] a las 15.39.50_4633379c.jpg" at bounding box center [686, 251] width 221 height 13
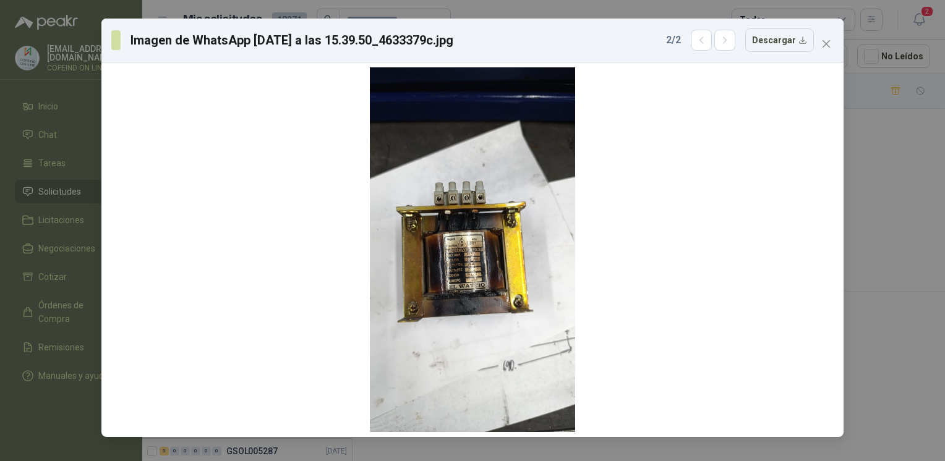
click at [869, 132] on div "Imagen de WhatsApp [DATE] a las 15.39.50_4633379c.jpg 2 / 2 Descargar" at bounding box center [472, 230] width 945 height 461
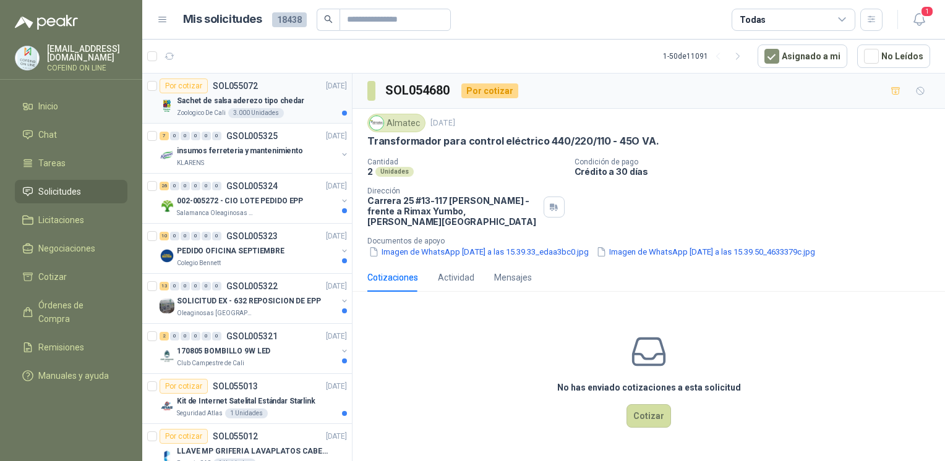
click at [306, 109] on div "Zoologico De Cali 3.000 Unidades" at bounding box center [262, 113] width 170 height 10
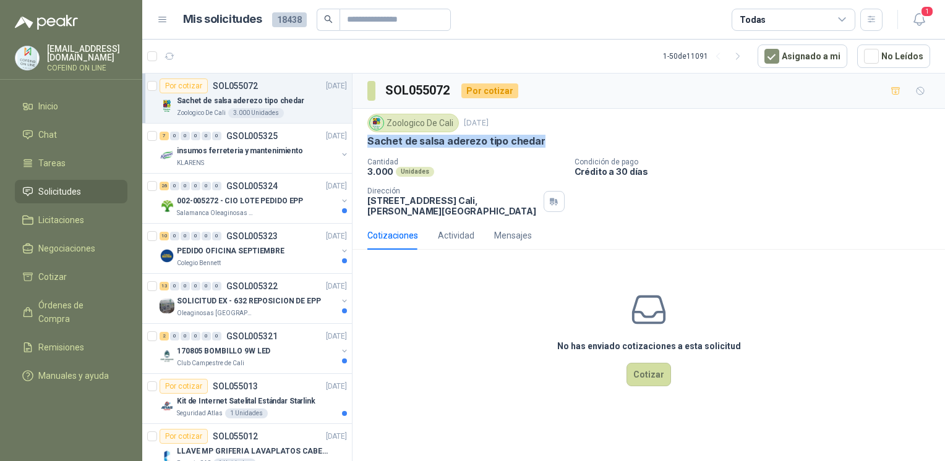
drag, startPoint x: 549, startPoint y: 145, endPoint x: 365, endPoint y: 147, distance: 183.6
click at [365, 147] on div "Zoologico De Cali 6 sept, 2025 Sachet de salsa aderezo tipo chedar Cantidad 3.0…" at bounding box center [648, 165] width 592 height 113
copy p "Sachet de salsa aderezo tipo chedar"
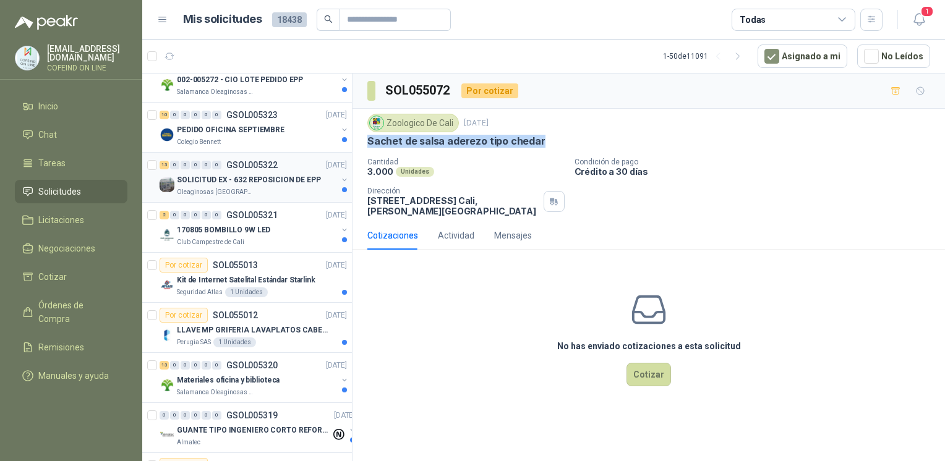
scroll to position [145, 0]
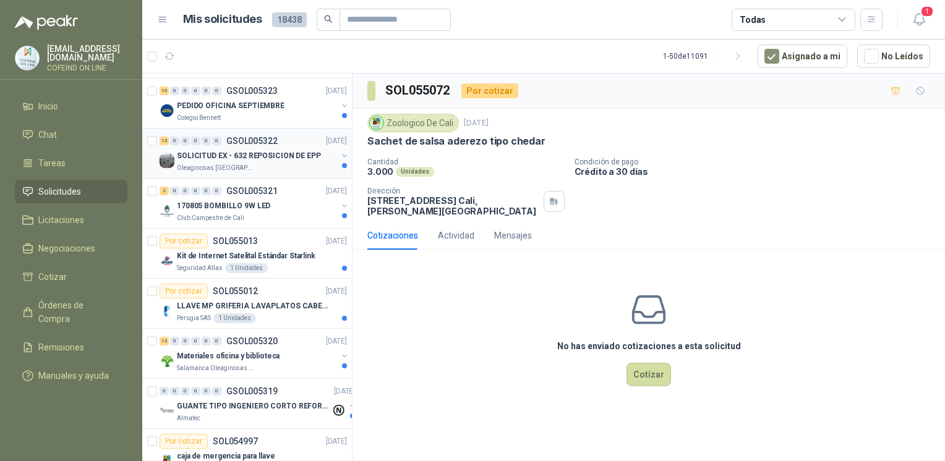
click at [266, 175] on div "13 0 0 0 0 0 GSOL005322 05/09/25 SOLICITUD EX - 632 REPOSICION DE EPP Oleaginos…" at bounding box center [247, 154] width 210 height 50
click at [297, 203] on div "170805 BOMBILLO 9W LED" at bounding box center [257, 205] width 160 height 15
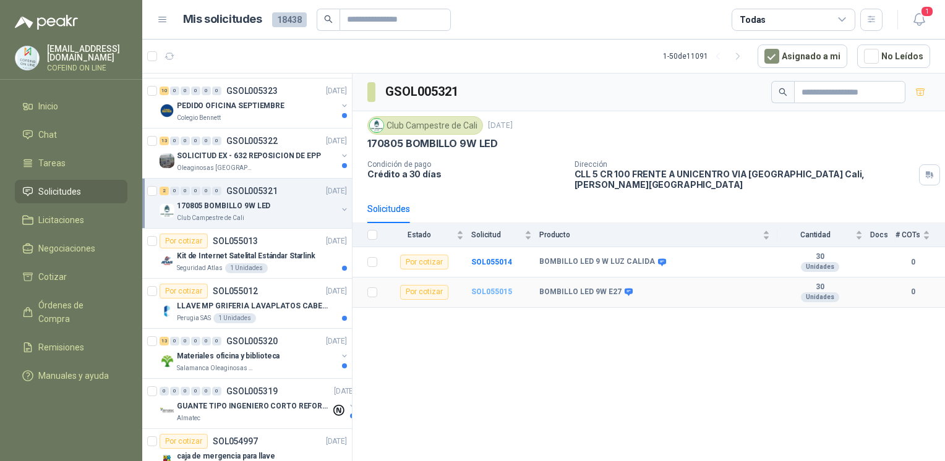
click at [488, 287] on b "SOL055015" at bounding box center [491, 291] width 41 height 9
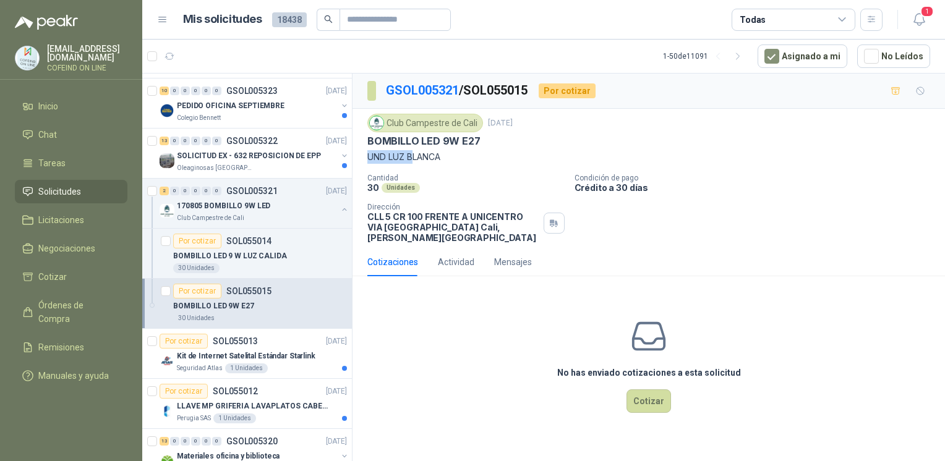
drag, startPoint x: 491, startPoint y: 147, endPoint x: 413, endPoint y: 148, distance: 77.9
click at [413, 148] on div "Club Campestre de Cali 5 sept, 2025 BOMBILLO LED 9W E27 UND LUZ BLANCA" at bounding box center [648, 139] width 563 height 50
drag, startPoint x: 413, startPoint y: 148, endPoint x: 490, endPoint y: 156, distance: 77.0
click at [490, 156] on p "UND LUZ BLANCA" at bounding box center [648, 157] width 563 height 14
drag, startPoint x: 422, startPoint y: 145, endPoint x: 354, endPoint y: 138, distance: 68.9
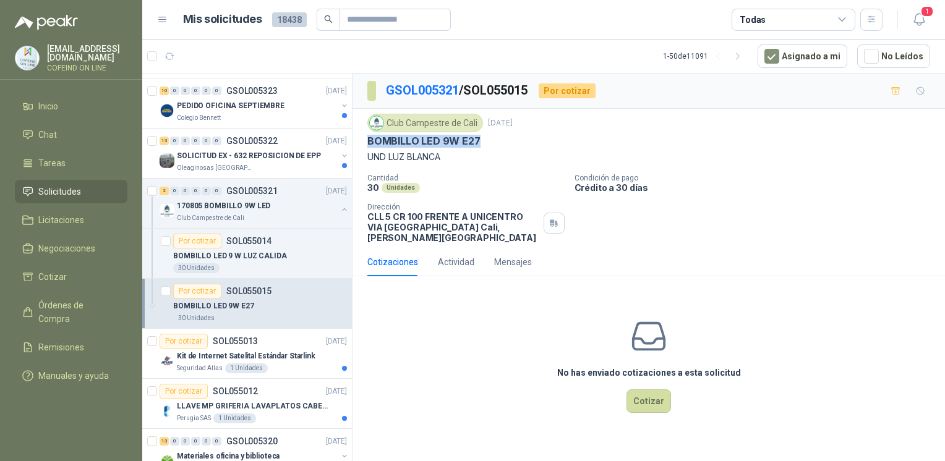
click at [354, 138] on div "Club Campestre de Cali 5 sept, 2025 BOMBILLO LED 9W E27 UND LUZ BLANCA Cantidad…" at bounding box center [648, 178] width 592 height 139
copy p "BOMBILLO LED 9W E27"
click at [637, 389] on button "Cotizar" at bounding box center [648, 400] width 45 height 23
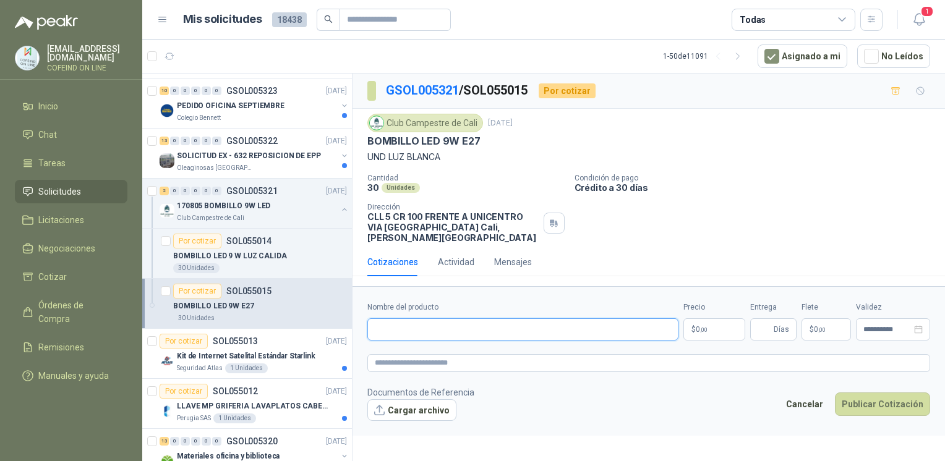
drag, startPoint x: 491, startPoint y: 313, endPoint x: 490, endPoint y: 307, distance: 6.3
click at [490, 318] on input "Nombre del producto" at bounding box center [522, 329] width 311 height 22
paste input "**********"
type input "**********"
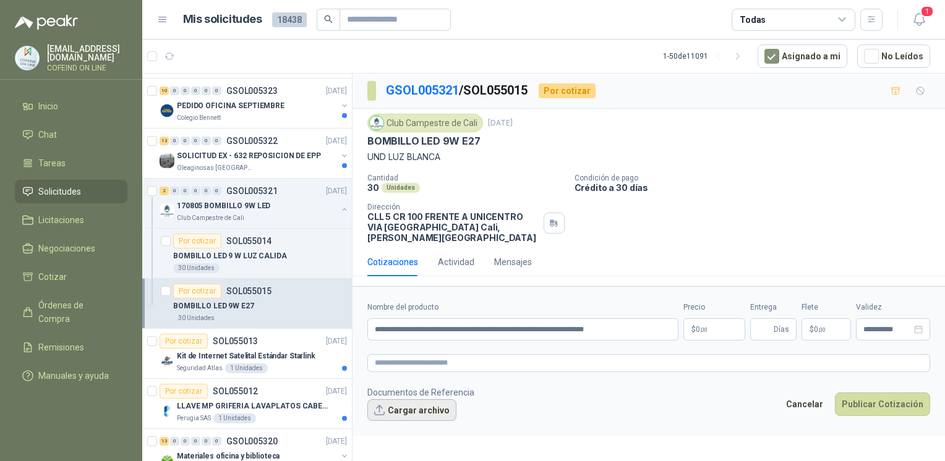
click at [401, 399] on button "Cargar archivo" at bounding box center [411, 410] width 89 height 22
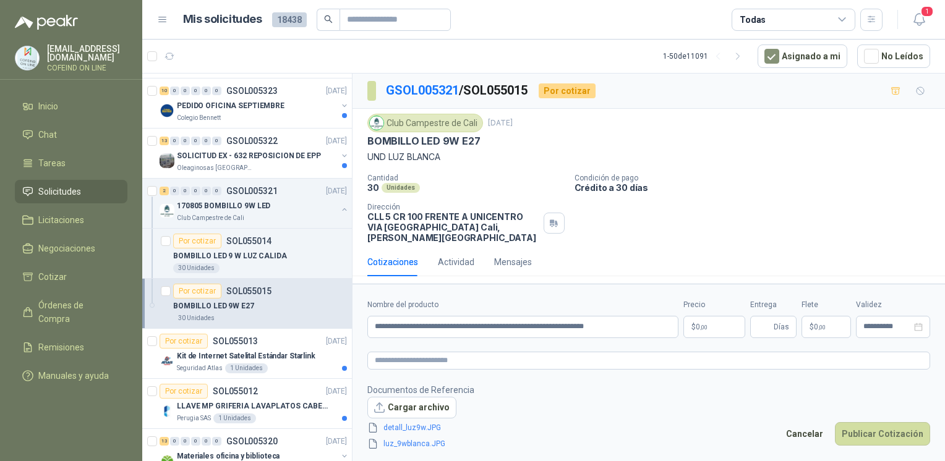
click at [705, 317] on body "osnaider564@gmail.com COFEIND ON LINE Inicio Chat Tareas Solicitudes Licitacion…" at bounding box center [472, 230] width 945 height 461
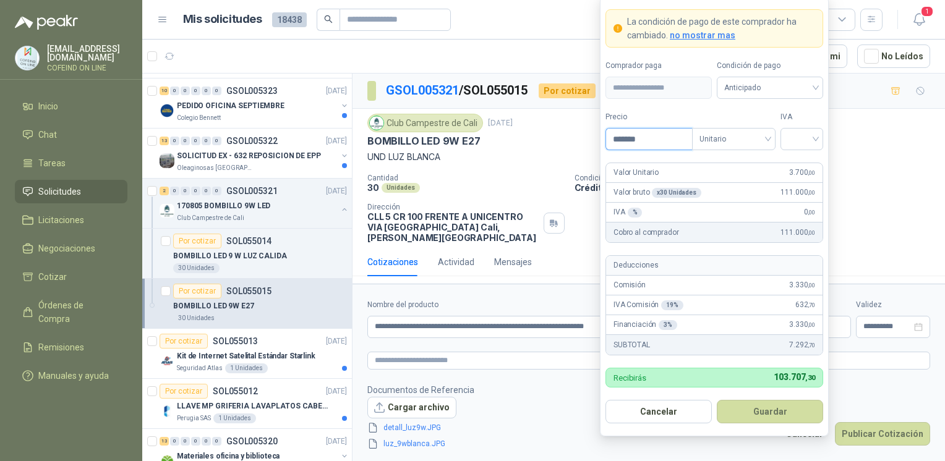
type input "*******"
click at [786, 145] on div at bounding box center [801, 139] width 43 height 22
click at [794, 206] on div "0%" at bounding box center [801, 205] width 23 height 14
click at [769, 416] on button "Guardar" at bounding box center [770, 411] width 106 height 23
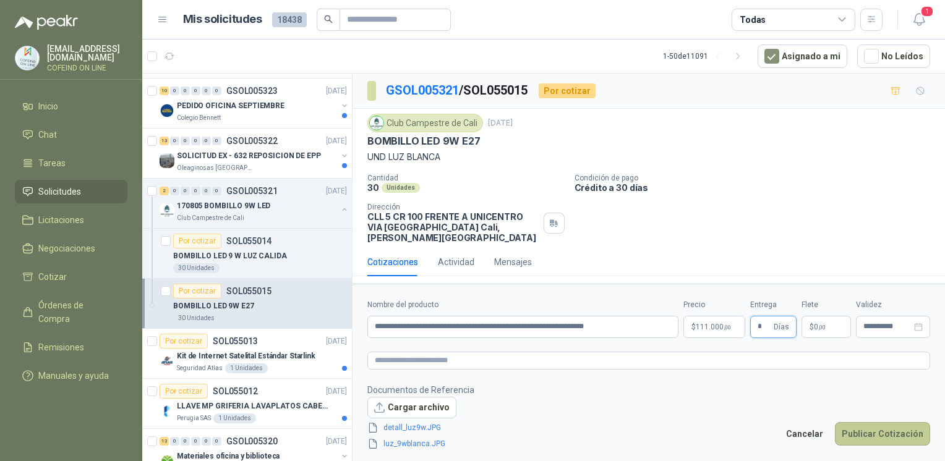
type input "*"
click at [872, 427] on button "Publicar Cotización" at bounding box center [882, 433] width 95 height 23
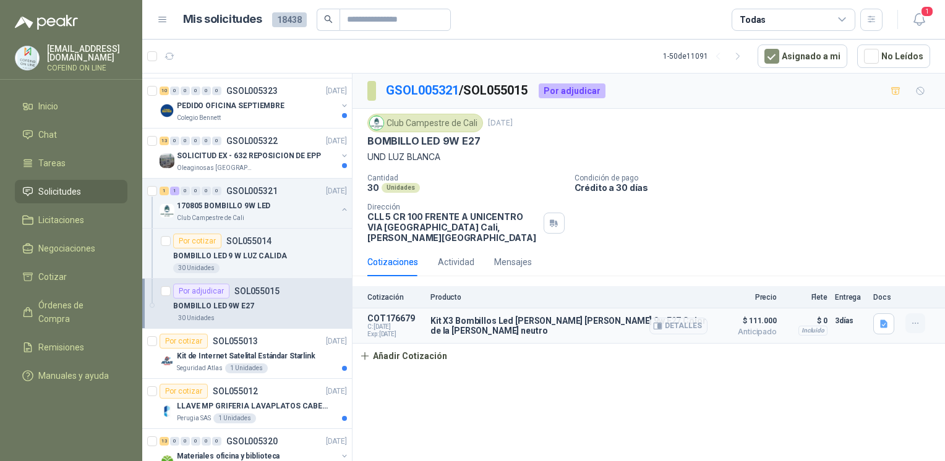
click at [911, 318] on button "button" at bounding box center [915, 323] width 20 height 20
click at [858, 265] on button "Editar" at bounding box center [890, 263] width 99 height 20
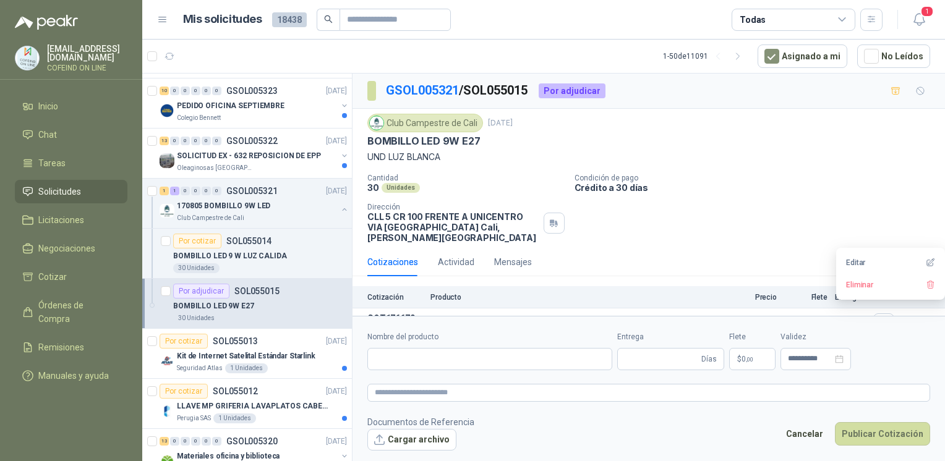
type input "**********"
type input "*"
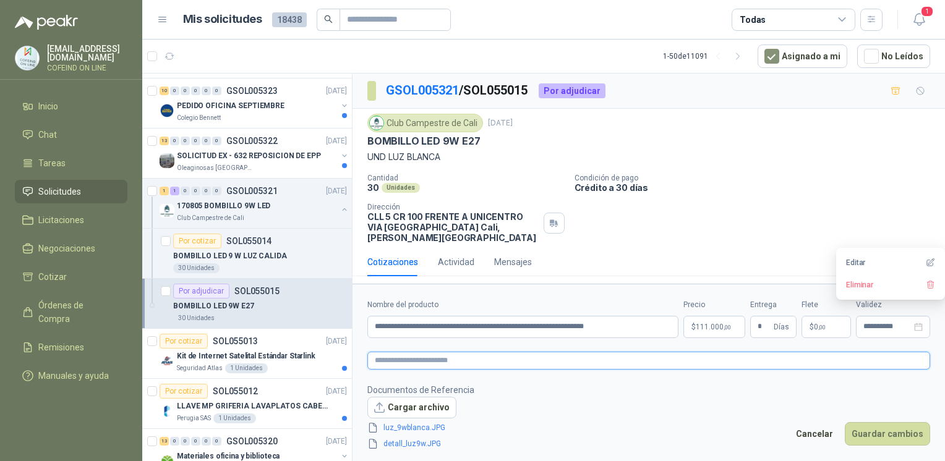
click at [465, 365] on textarea at bounding box center [648, 361] width 563 height 18
type textarea "*"
type textarea "**"
type textarea "***"
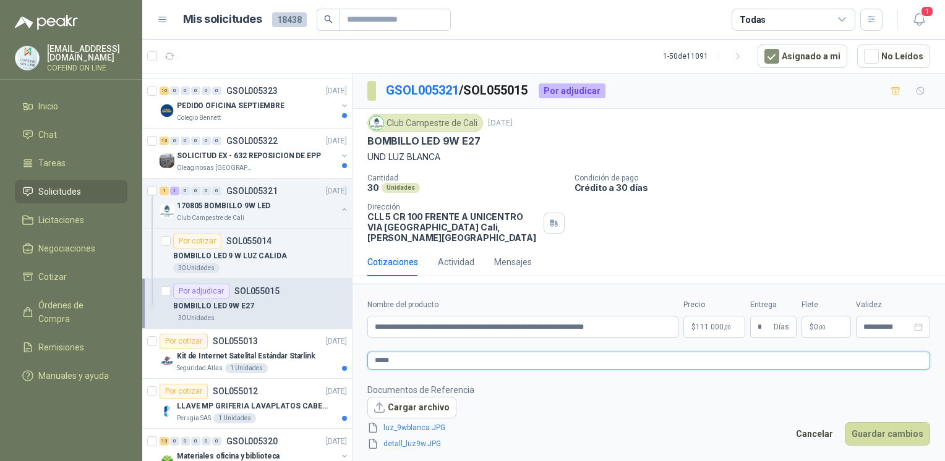
type textarea "******"
type textarea "*******"
type textarea "********"
type textarea "*********"
type textarea "********"
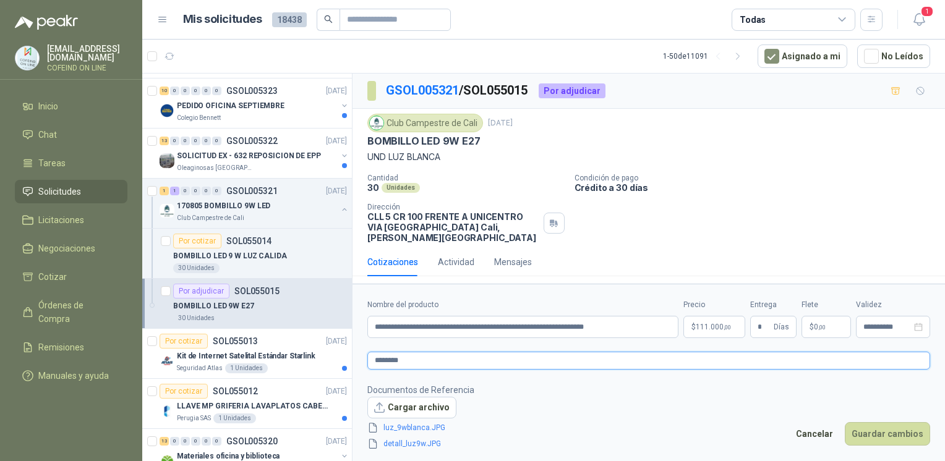
type textarea "*********"
type textarea "**********"
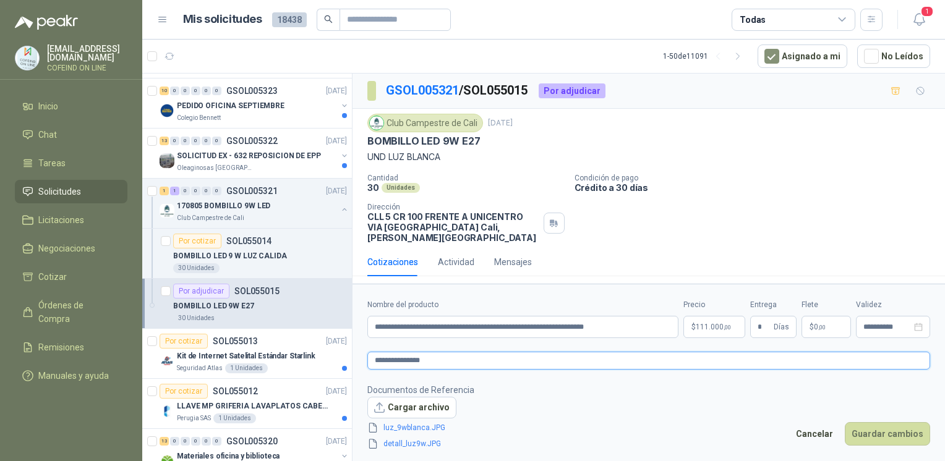
type textarea "**********"
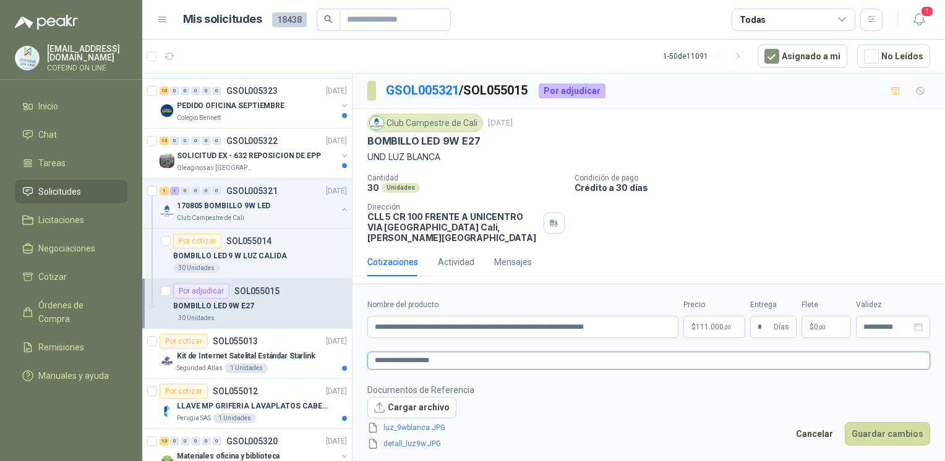
type textarea "**********"
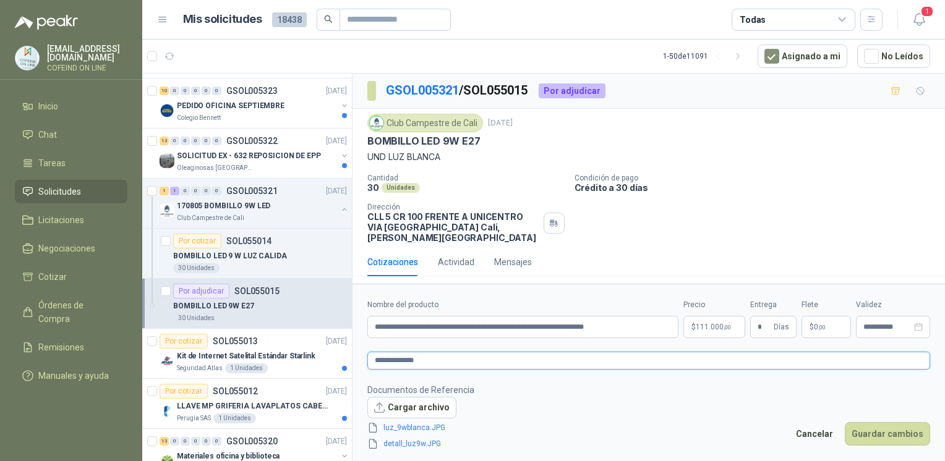
type textarea "**********"
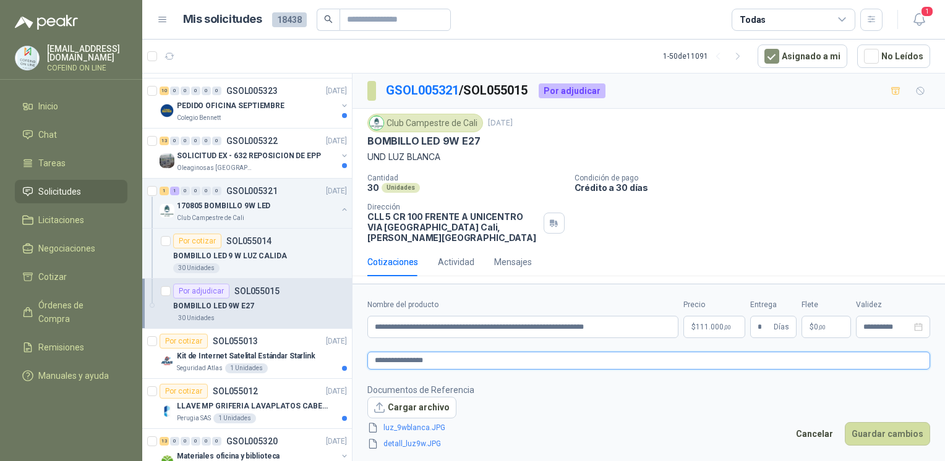
type textarea "**********"
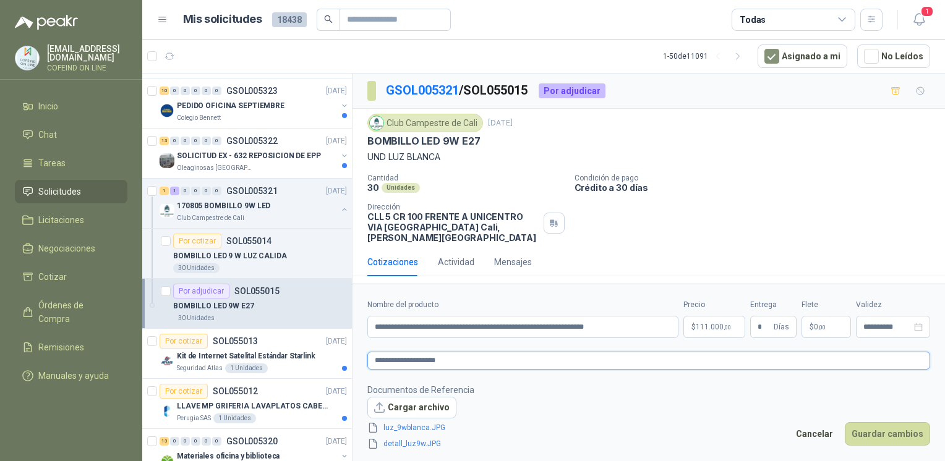
type textarea "**********"
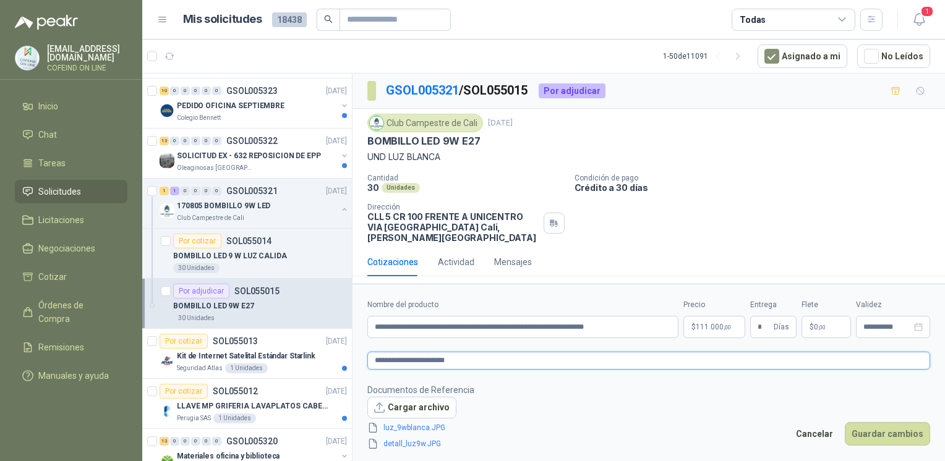
type textarea "**********"
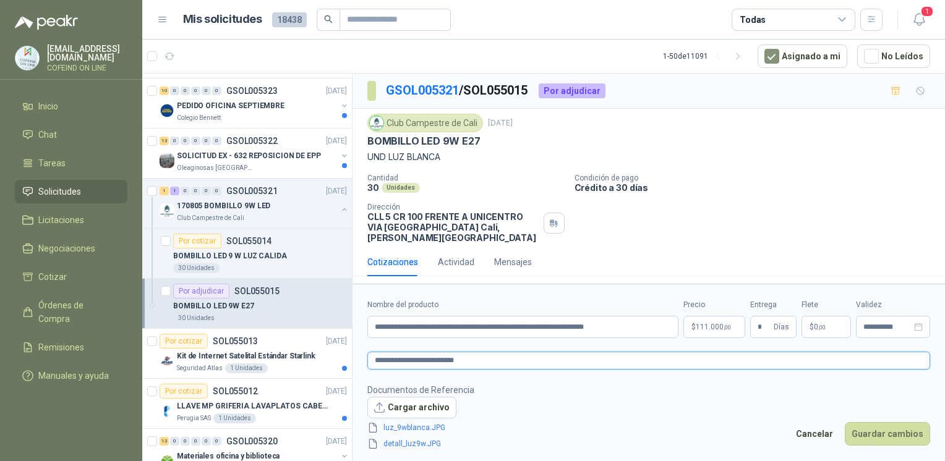
type textarea "**********"
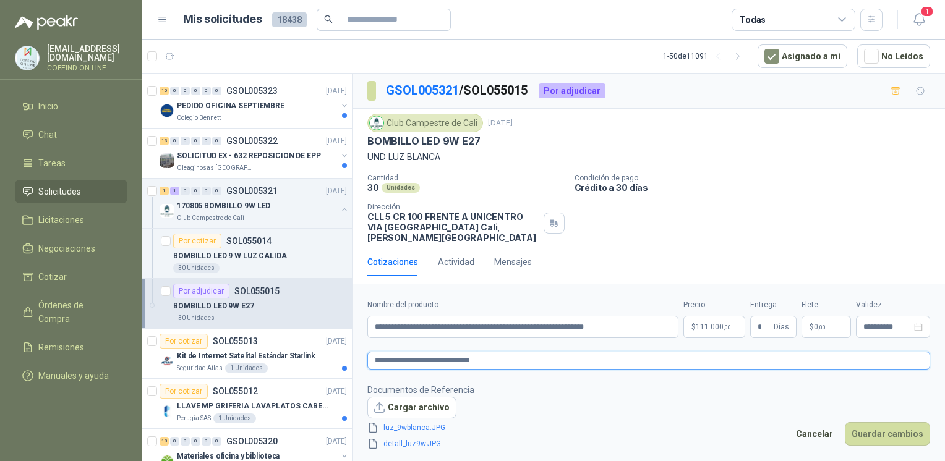
type textarea "**********"
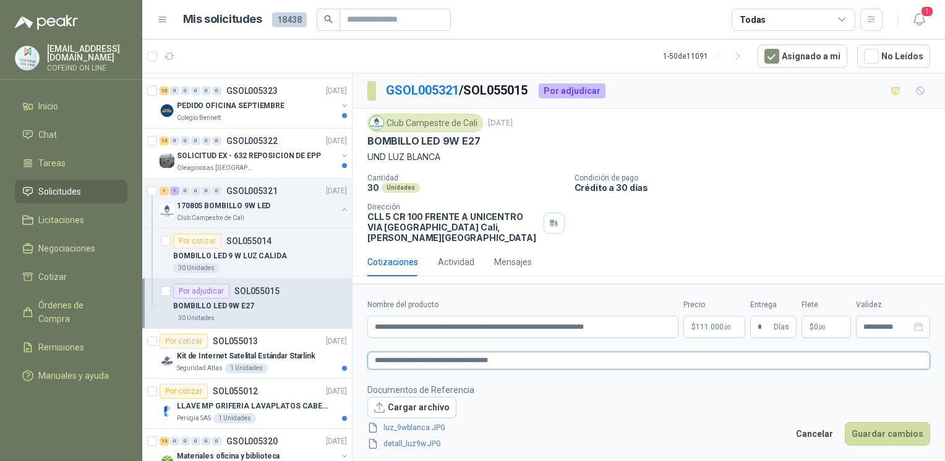
type textarea "**********"
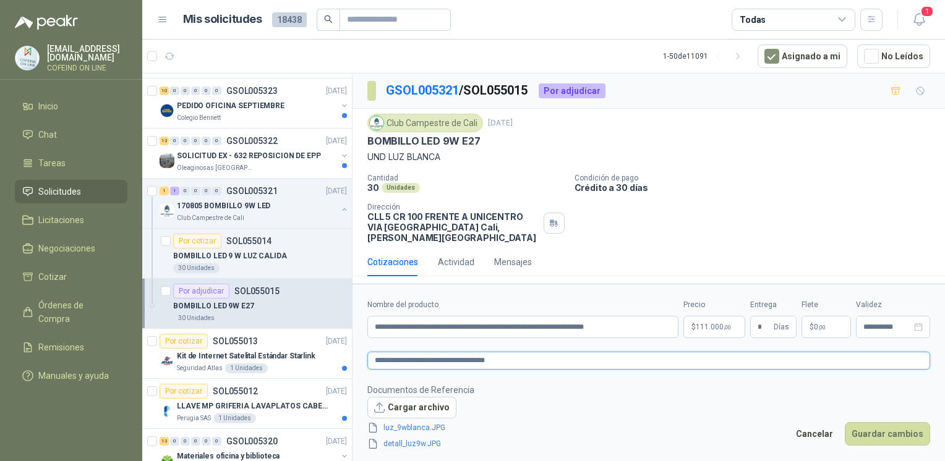
type textarea "**********"
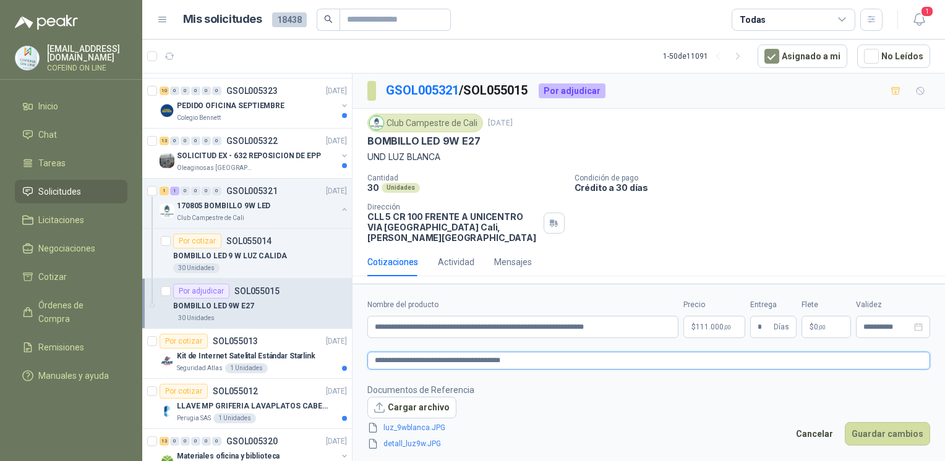
type textarea "**********"
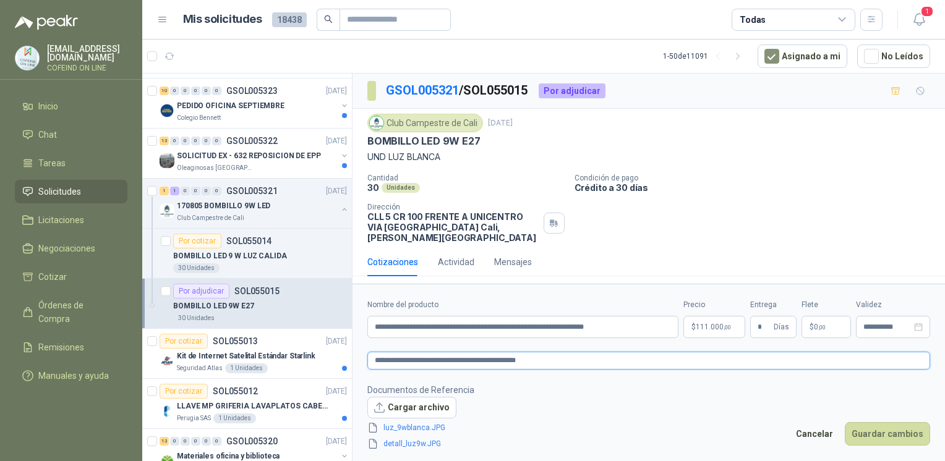
type textarea "**********"
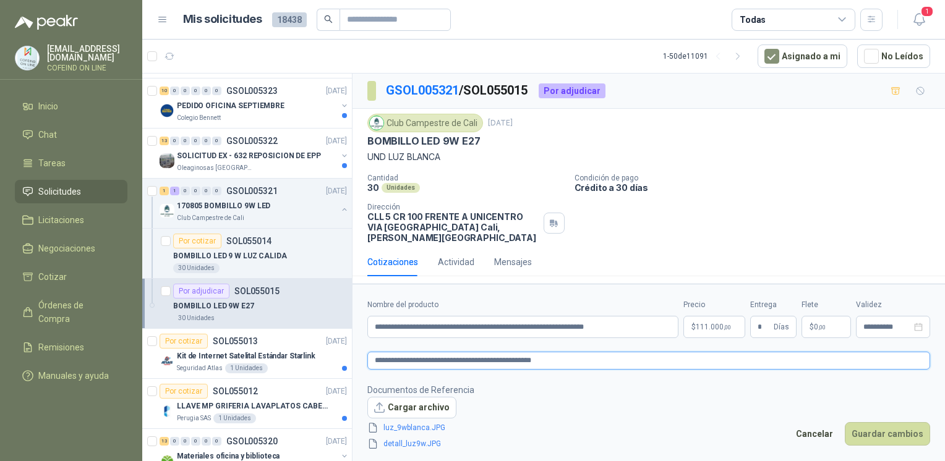
type textarea "**********"
click at [456, 364] on textarea "**********" at bounding box center [648, 361] width 563 height 18
type textarea "**********"
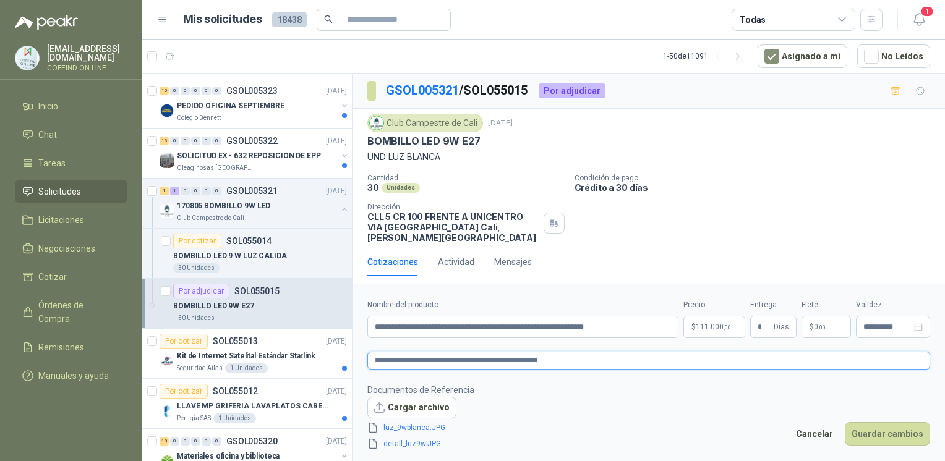
type textarea "**********"
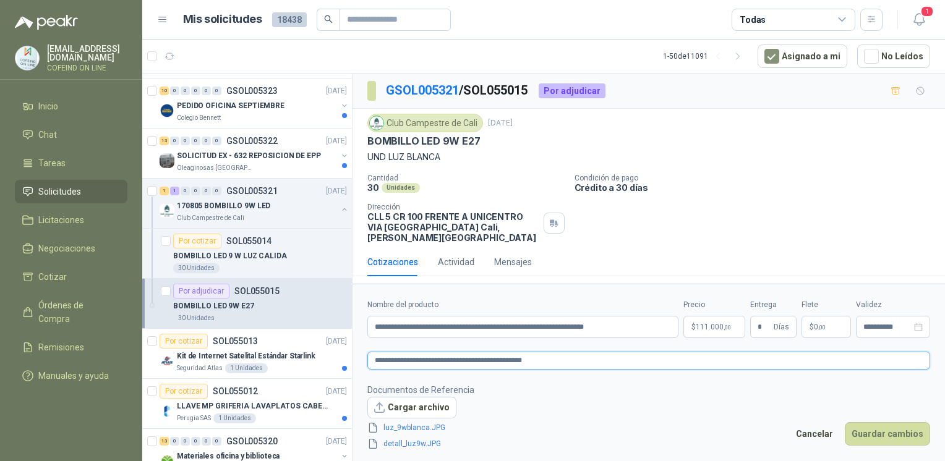
type textarea "**********"
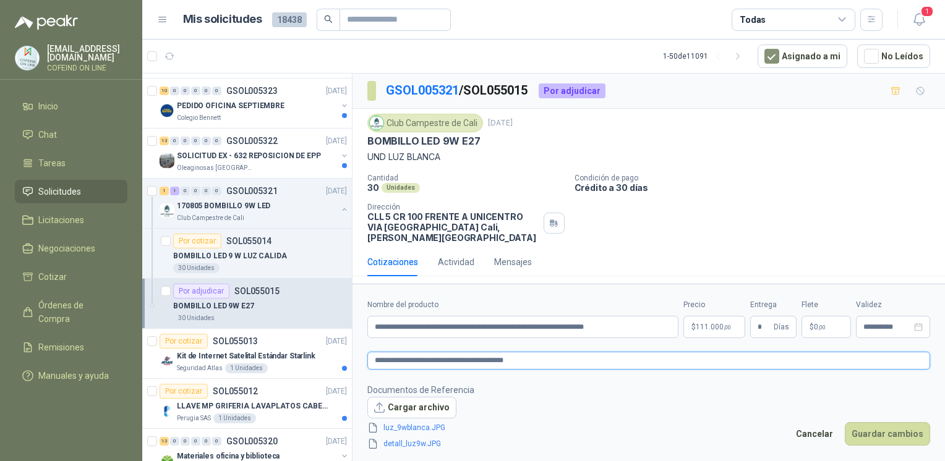
type textarea "**********"
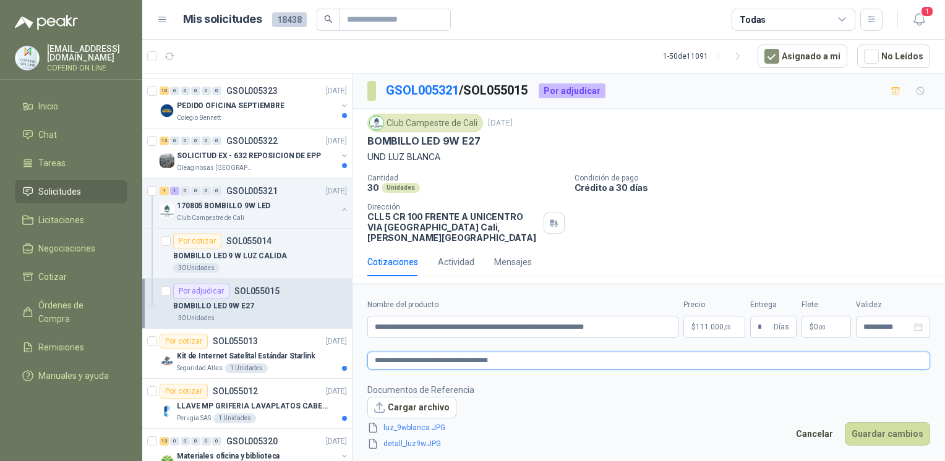
type textarea "**********"
click at [858, 432] on button "Guardar cambios" at bounding box center [887, 433] width 85 height 23
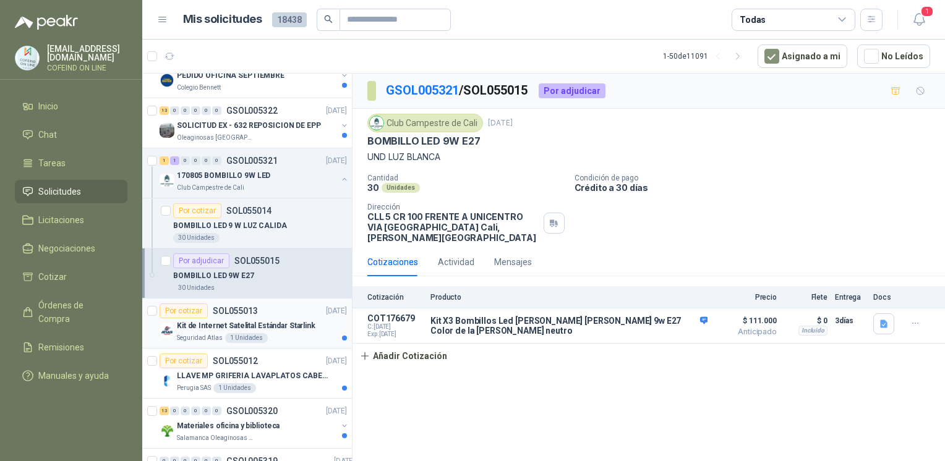
scroll to position [176, 0]
click at [263, 215] on div "Por cotizar SOL055014" at bounding box center [222, 210] width 98 height 15
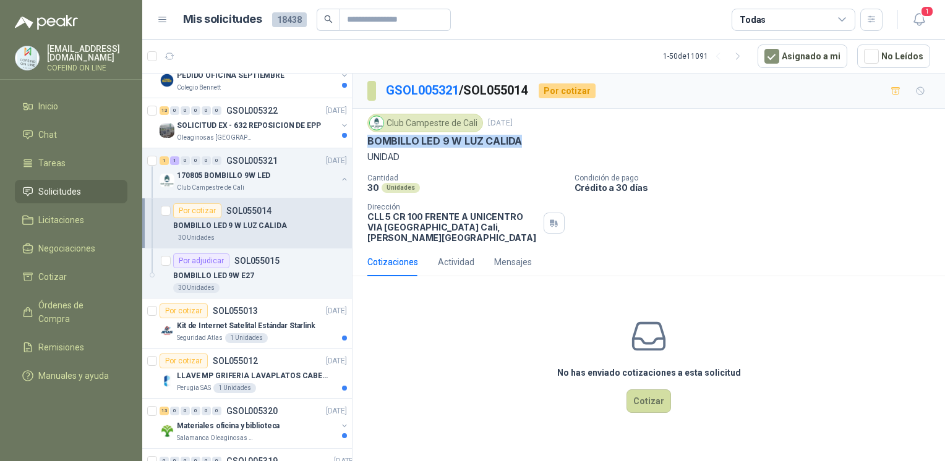
drag, startPoint x: 377, startPoint y: 148, endPoint x: 368, endPoint y: 147, distance: 8.7
click at [368, 147] on div "Club Campestre de Cali 5 sept, 2025 BOMBILLO LED 9 W LUZ CALIDA UNIDAD" at bounding box center [648, 139] width 563 height 50
click at [649, 389] on button "Cotizar" at bounding box center [648, 400] width 45 height 23
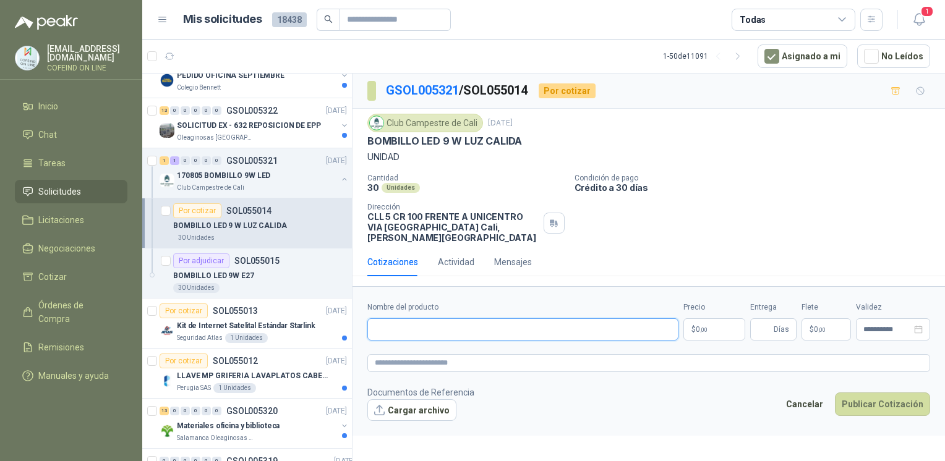
click at [560, 325] on input "Nombre del producto" at bounding box center [522, 329] width 311 height 22
paste input "**********"
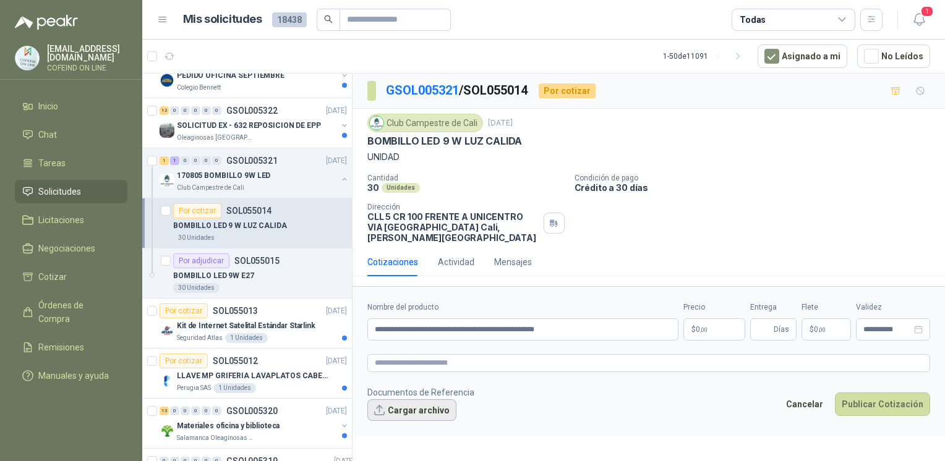
click at [400, 399] on button "Cargar archivo" at bounding box center [411, 410] width 89 height 22
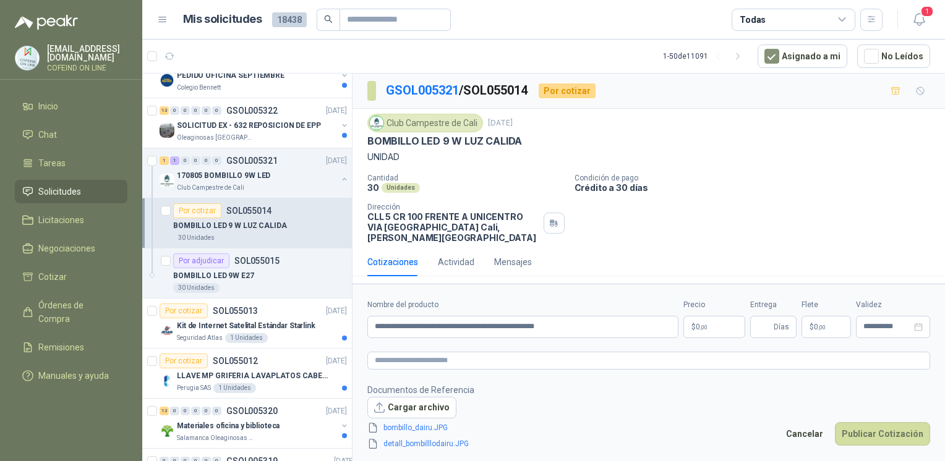
click at [714, 316] on p "$ 0 ,00" at bounding box center [714, 327] width 62 height 22
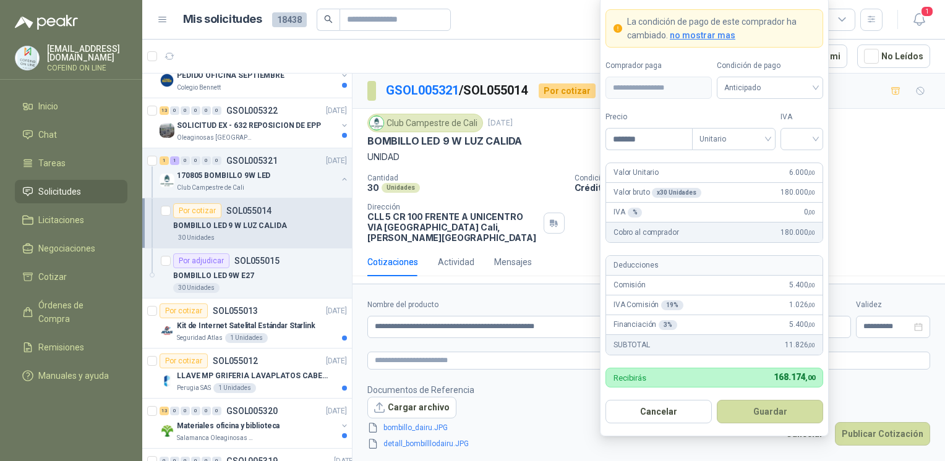
click at [823, 143] on form "**********" at bounding box center [714, 216] width 229 height 440
click at [801, 137] on input "search" at bounding box center [802, 138] width 28 height 19
click at [793, 211] on div "0%" at bounding box center [801, 205] width 23 height 14
click at [764, 409] on button "Guardar" at bounding box center [770, 411] width 106 height 23
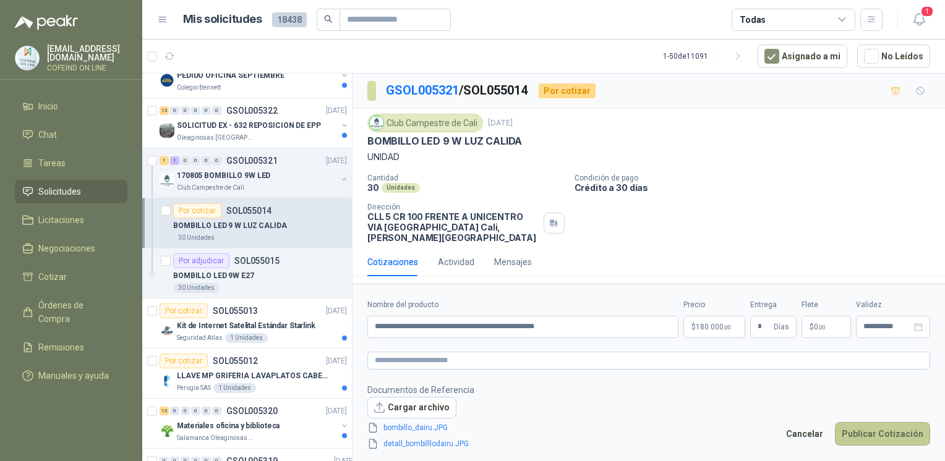
click at [864, 429] on button "Publicar Cotización" at bounding box center [882, 433] width 95 height 23
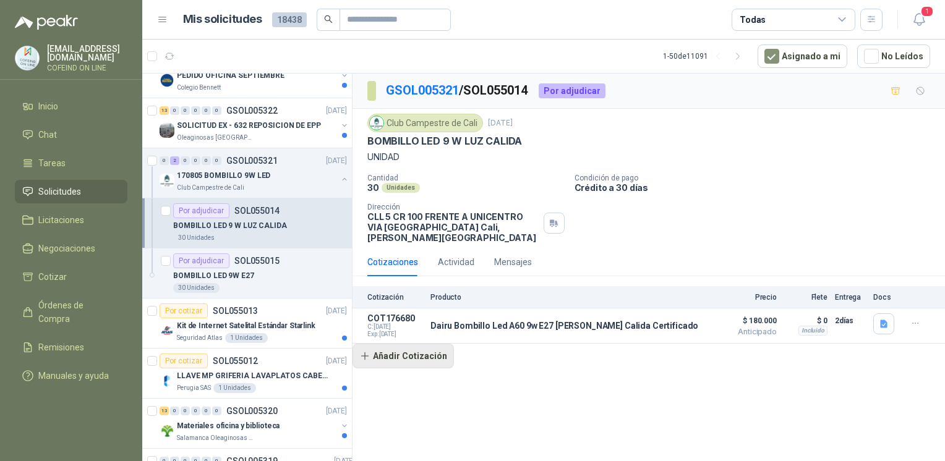
click at [416, 344] on button "Añadir Cotización" at bounding box center [402, 356] width 101 height 25
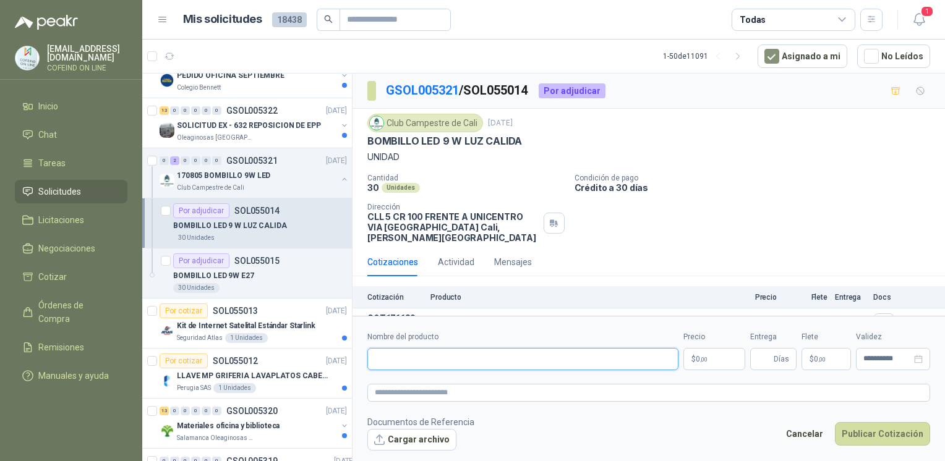
click at [420, 359] on input "Nombre del producto" at bounding box center [522, 359] width 311 height 22
paste input "**********"
click at [412, 396] on textarea at bounding box center [648, 393] width 563 height 18
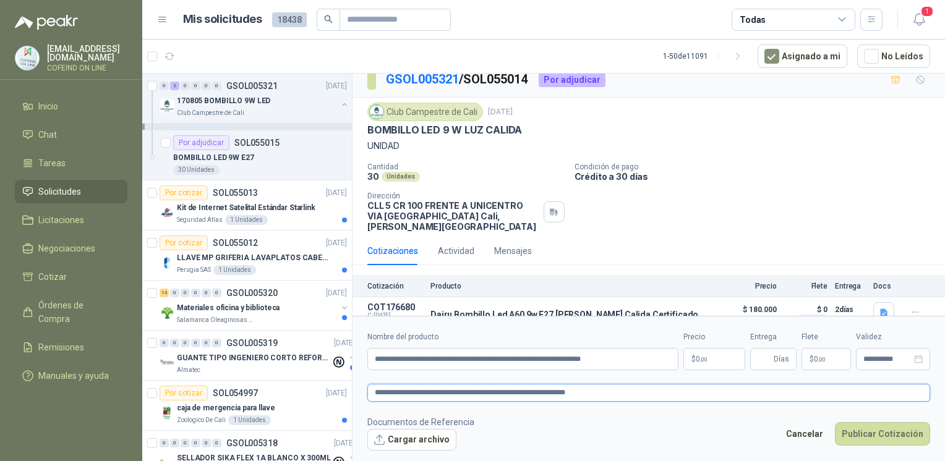
scroll to position [17, 0]
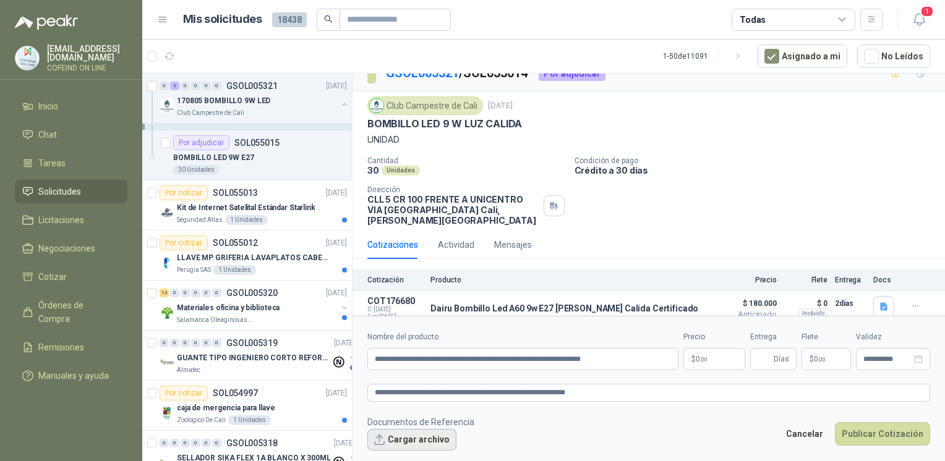
click at [422, 444] on button "Cargar archivo" at bounding box center [411, 440] width 89 height 22
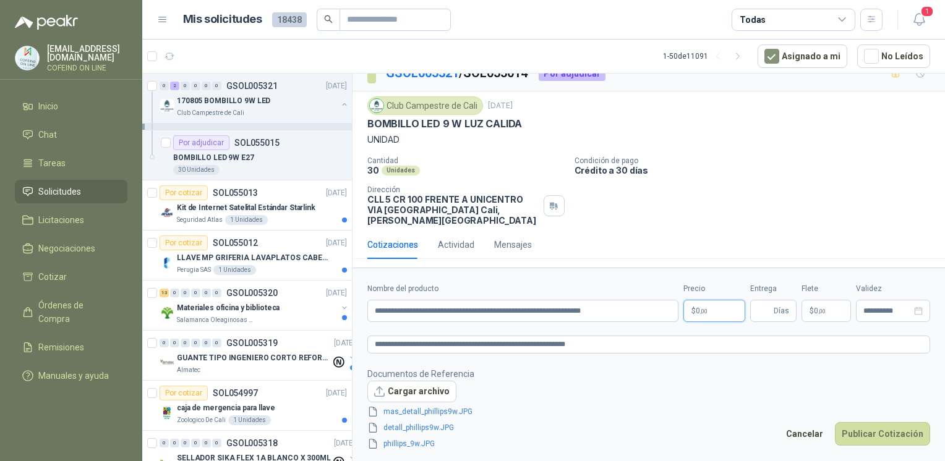
click at [724, 309] on body "osnaider564@gmail.com COFEIND ON LINE Inicio Chat Tareas Solicitudes Licitacion…" at bounding box center [472, 230] width 945 height 461
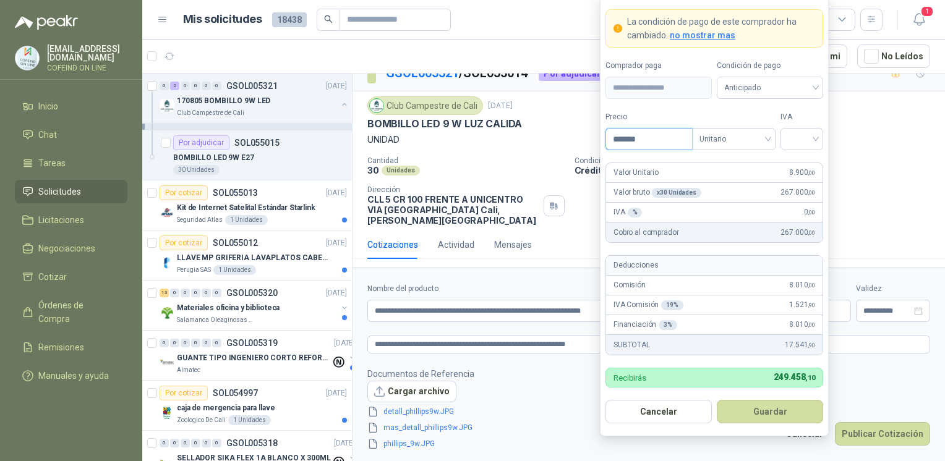
click at [642, 143] on input "*******" at bounding box center [649, 139] width 86 height 21
click at [802, 132] on input "search" at bounding box center [802, 138] width 28 height 19
click at [789, 204] on div "0%" at bounding box center [802, 205] width 38 height 20
click at [780, 408] on button "Guardar" at bounding box center [770, 411] width 106 height 23
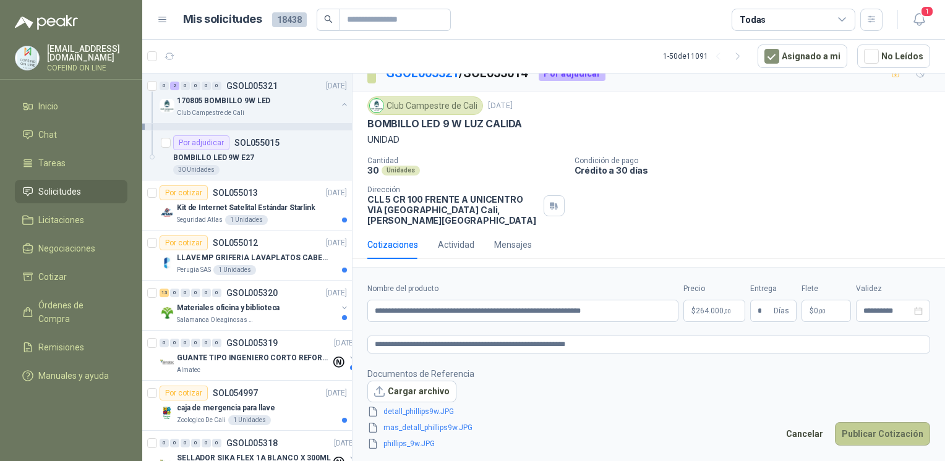
click at [861, 441] on button "Publicar Cotización" at bounding box center [882, 433] width 95 height 23
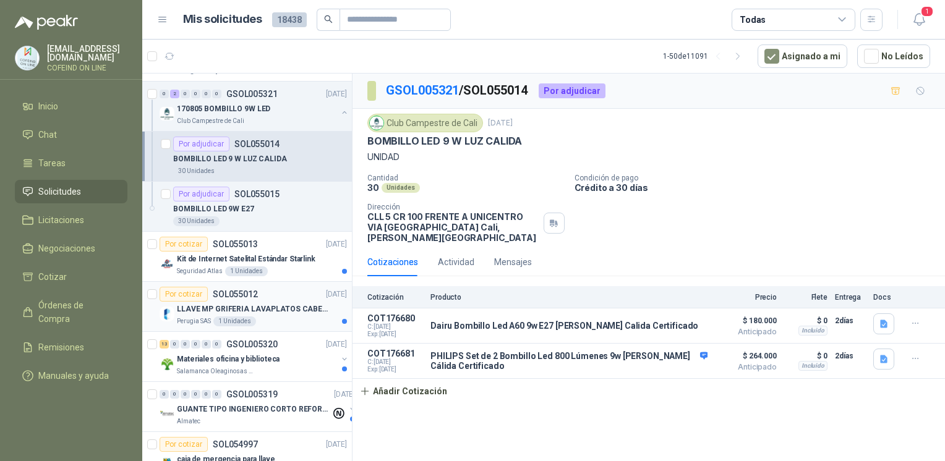
scroll to position [213, 0]
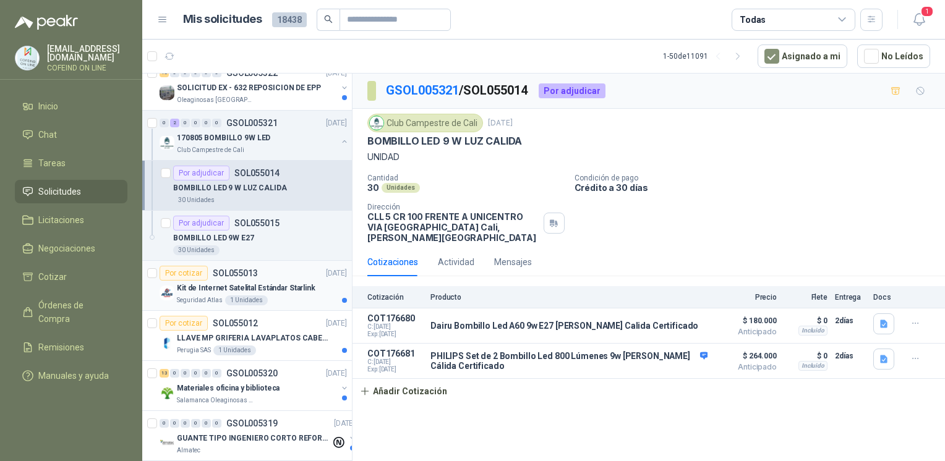
click at [292, 293] on div "Kit de Internet Satelital Estándar Starlink" at bounding box center [262, 288] width 170 height 15
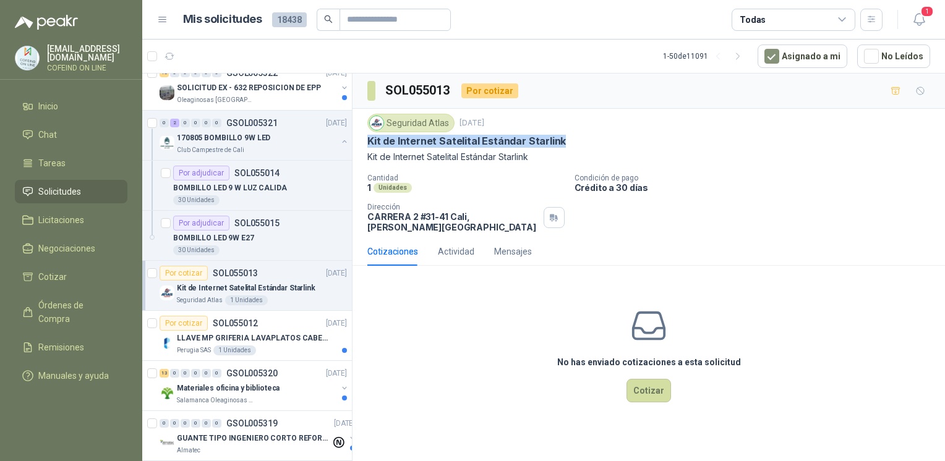
drag, startPoint x: 524, startPoint y: 147, endPoint x: 367, endPoint y: 146, distance: 157.0
click at [367, 146] on div "Kit de Internet Satelital Estándar Starlink" at bounding box center [648, 141] width 563 height 13
copy p "Kit de Internet Satelital Estándar Starlink"
